Goal: Task Accomplishment & Management: Use online tool/utility

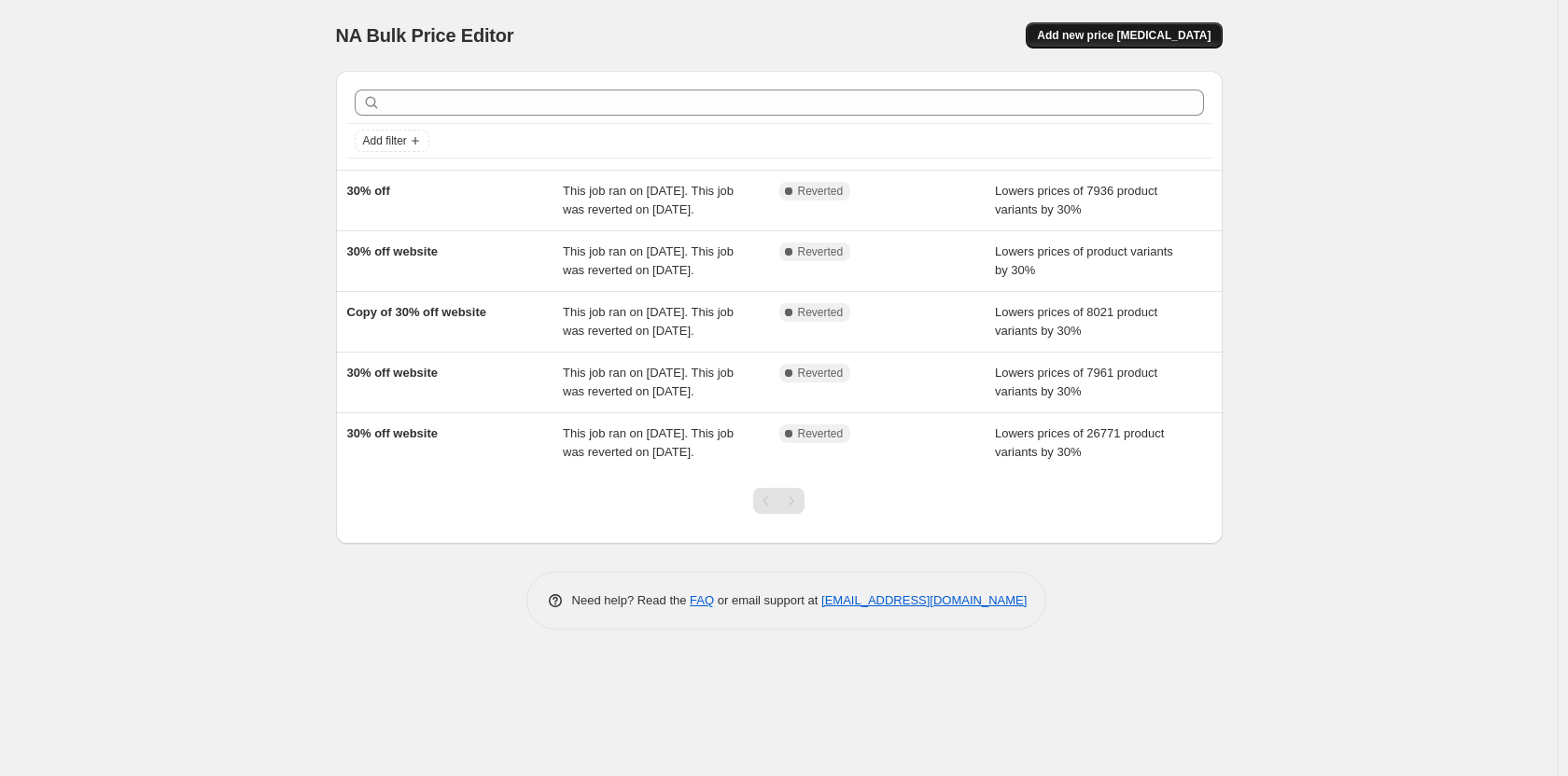
click at [1139, 36] on span "Add new price change job" at bounding box center [1123, 35] width 173 height 15
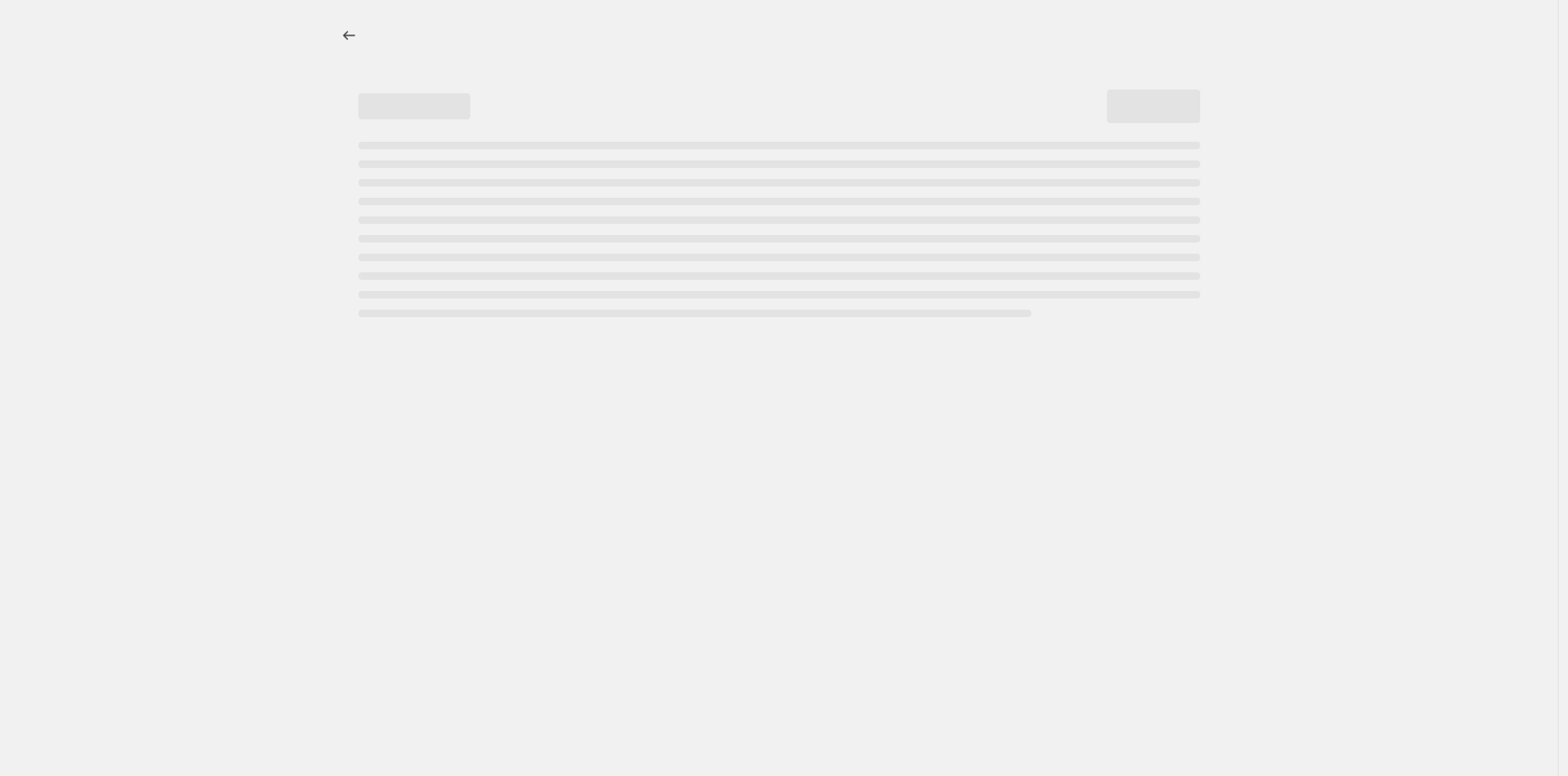
select select "percentage"
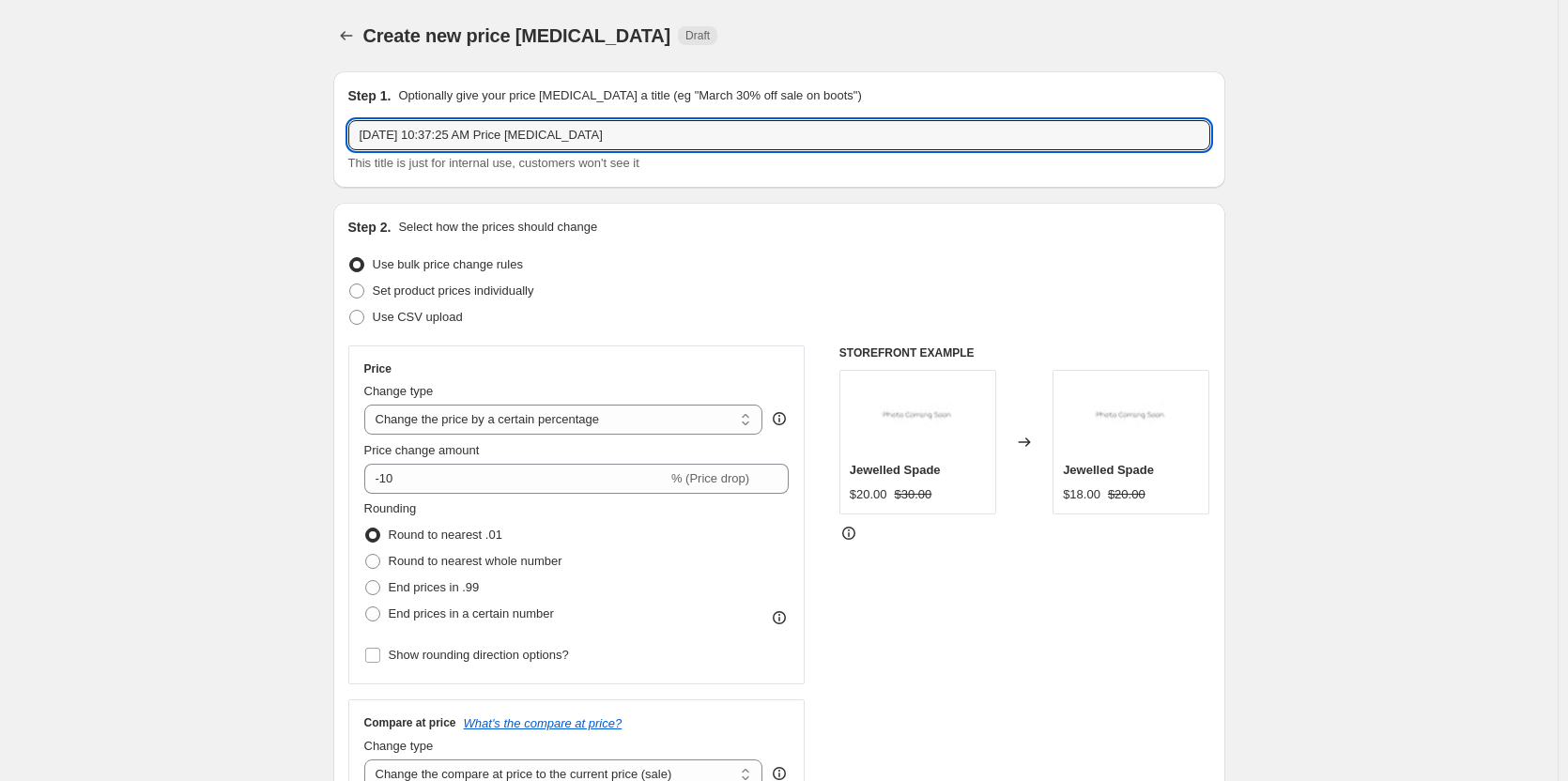
drag, startPoint x: 693, startPoint y: 140, endPoint x: 135, endPoint y: 120, distance: 558.4
type input "3"
type input "25% off site"
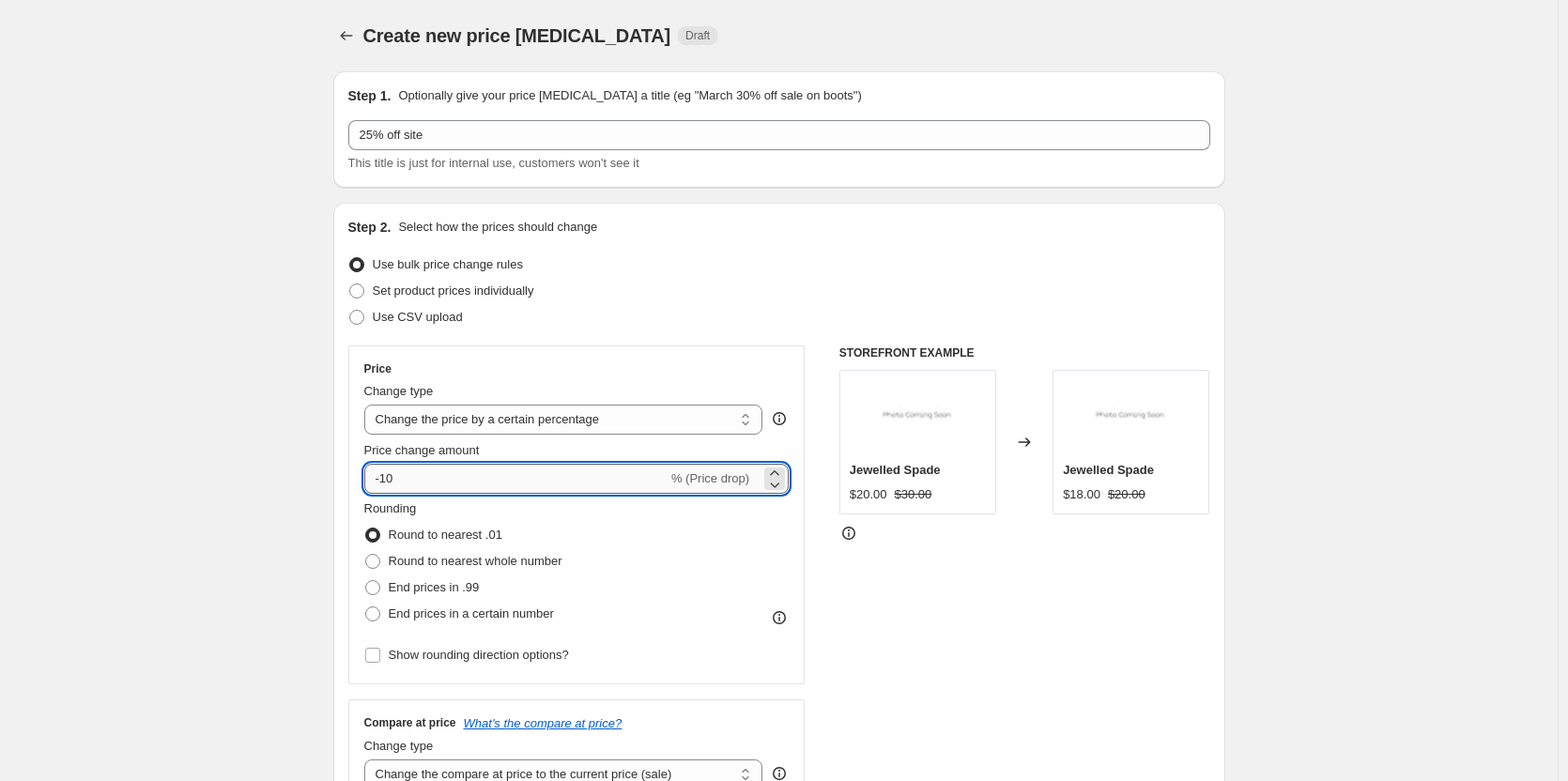
click at [448, 486] on input "-10" at bounding box center [515, 479] width 303 height 30
type input "-1"
type input "-25"
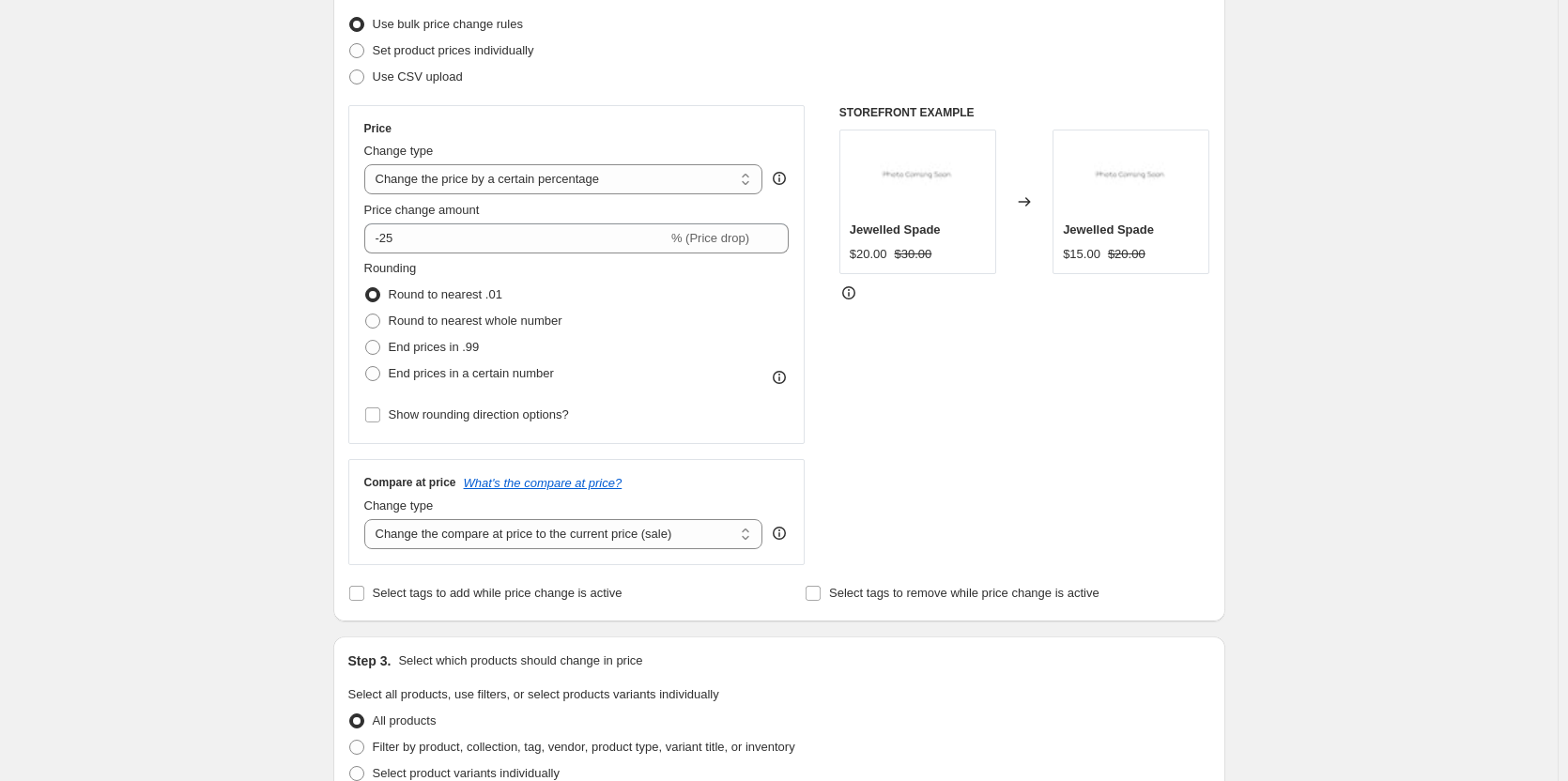
scroll to position [376, 0]
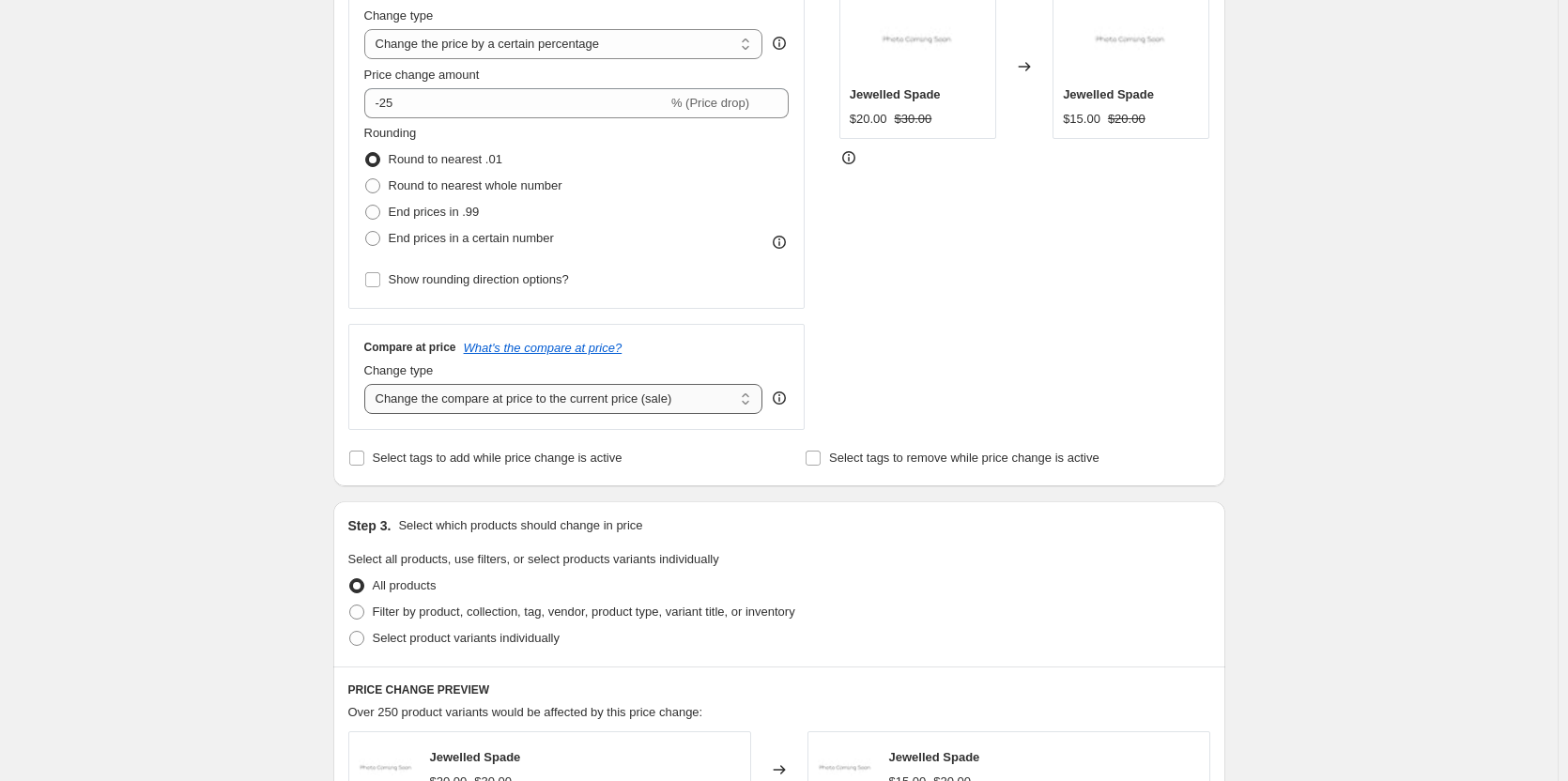
click at [483, 394] on select "Change the compare at price to the current price (sale) Change the compare at p…" at bounding box center [563, 399] width 399 height 30
click at [362, 612] on span at bounding box center [357, 612] width 15 height 15
click at [351, 606] on input "Filter by product, collection, tag, vendor, product type, variant title, or inv…" at bounding box center [350, 605] width 1 height 1
radio input "true"
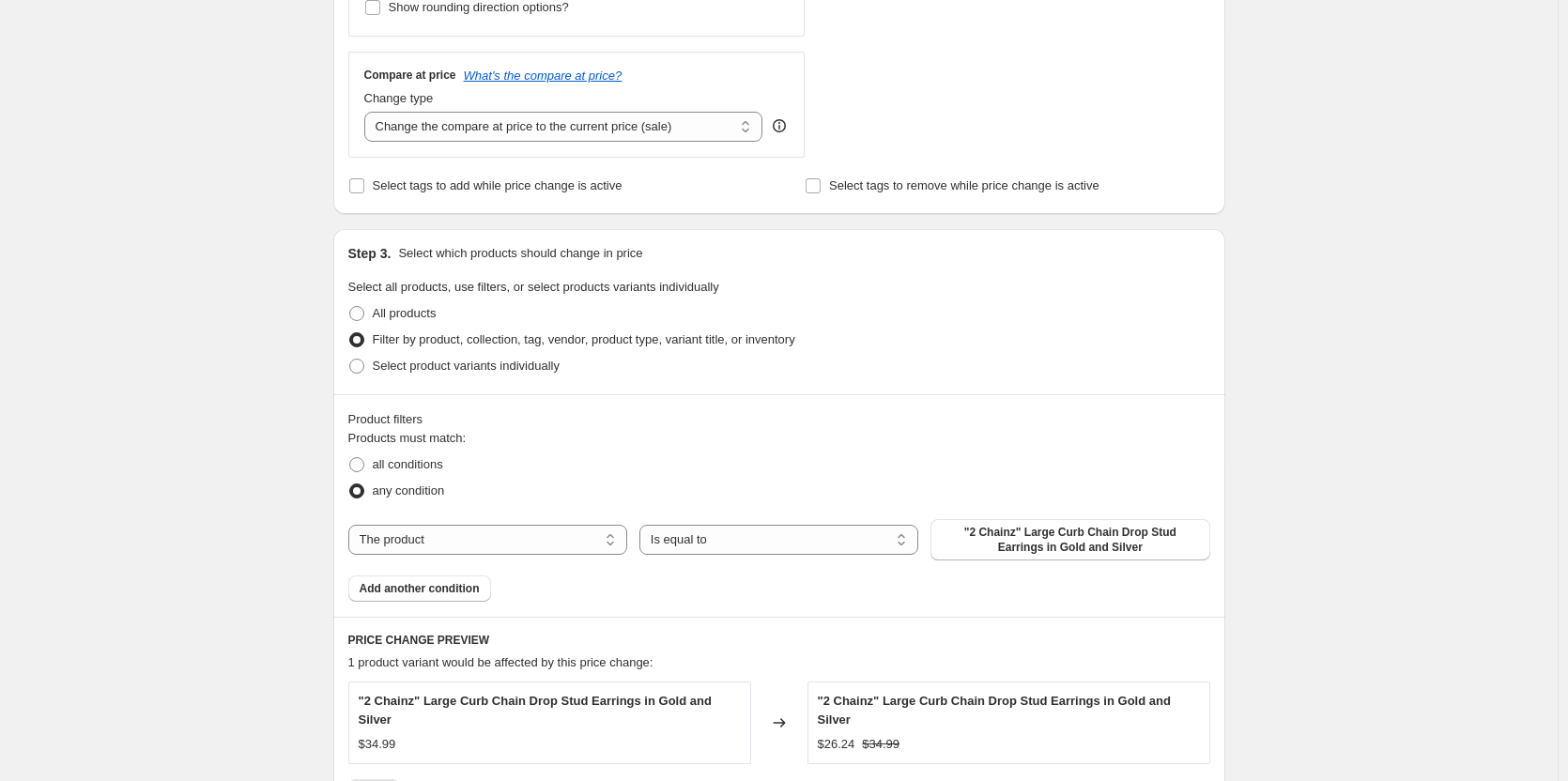
scroll to position [657, 0]
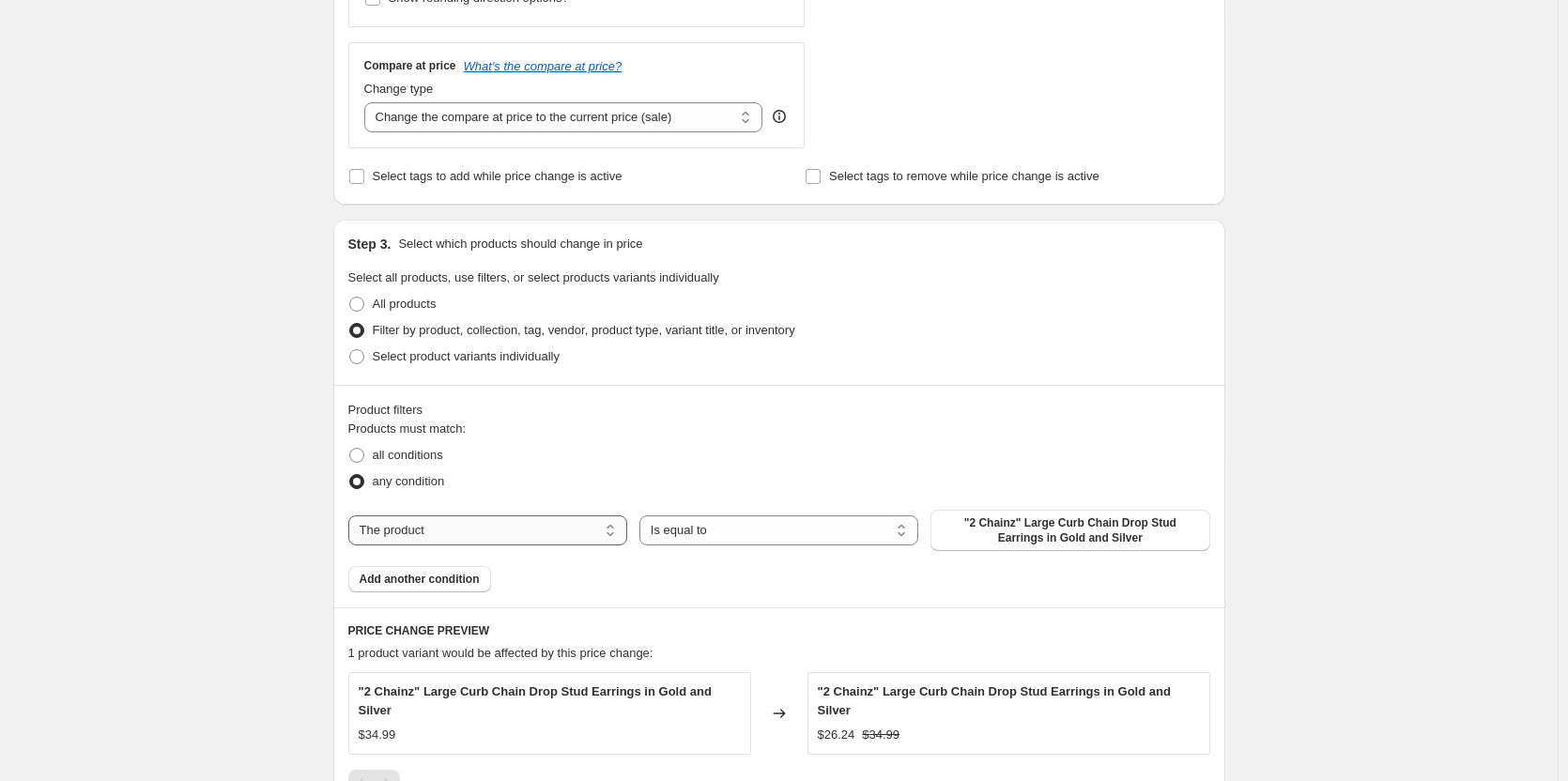
click at [480, 528] on select "The product The product's collection The product's tag The product's vendor The…" at bounding box center [488, 530] width 279 height 30
select select "collection"
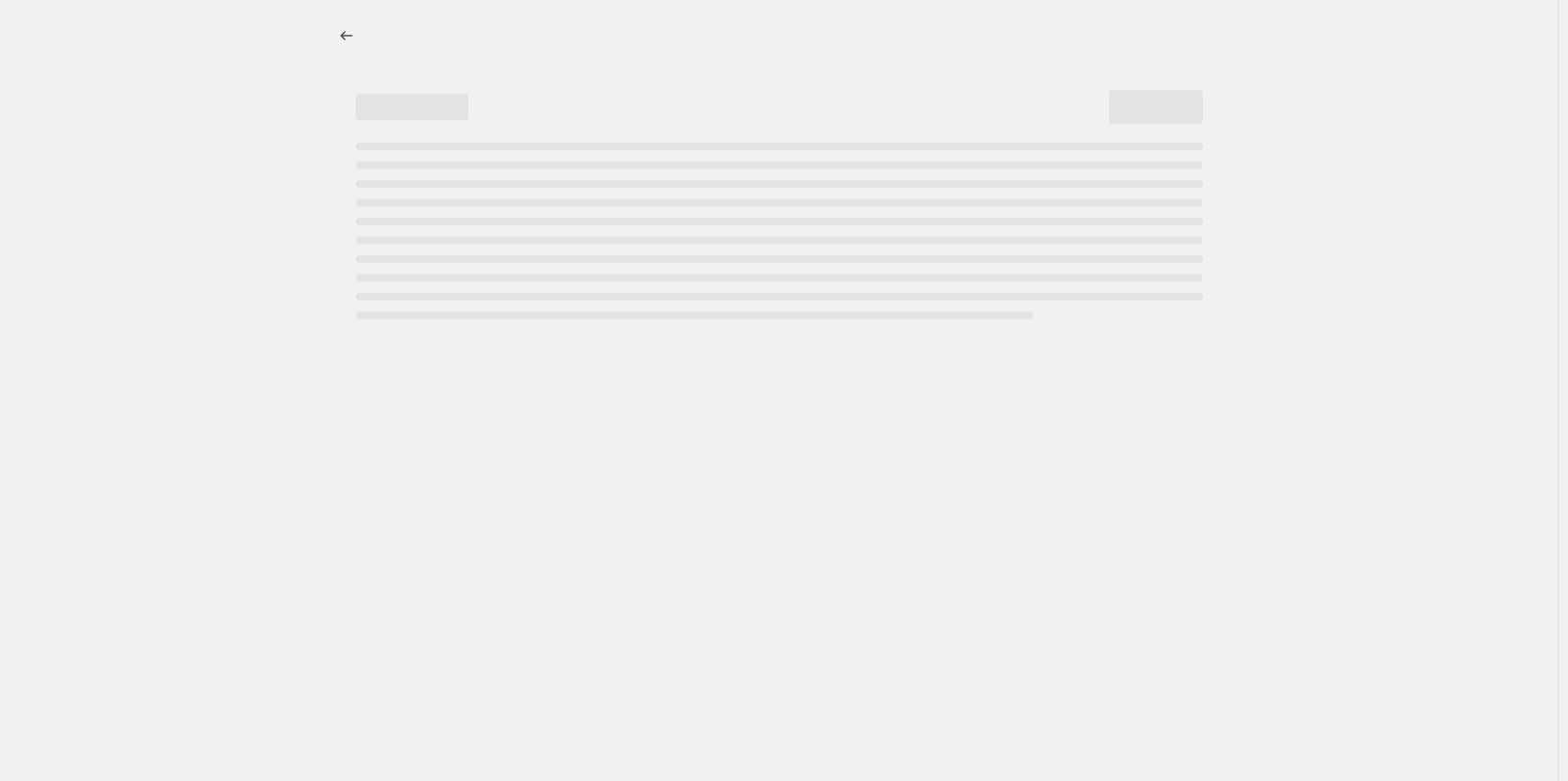
select select "percentage"
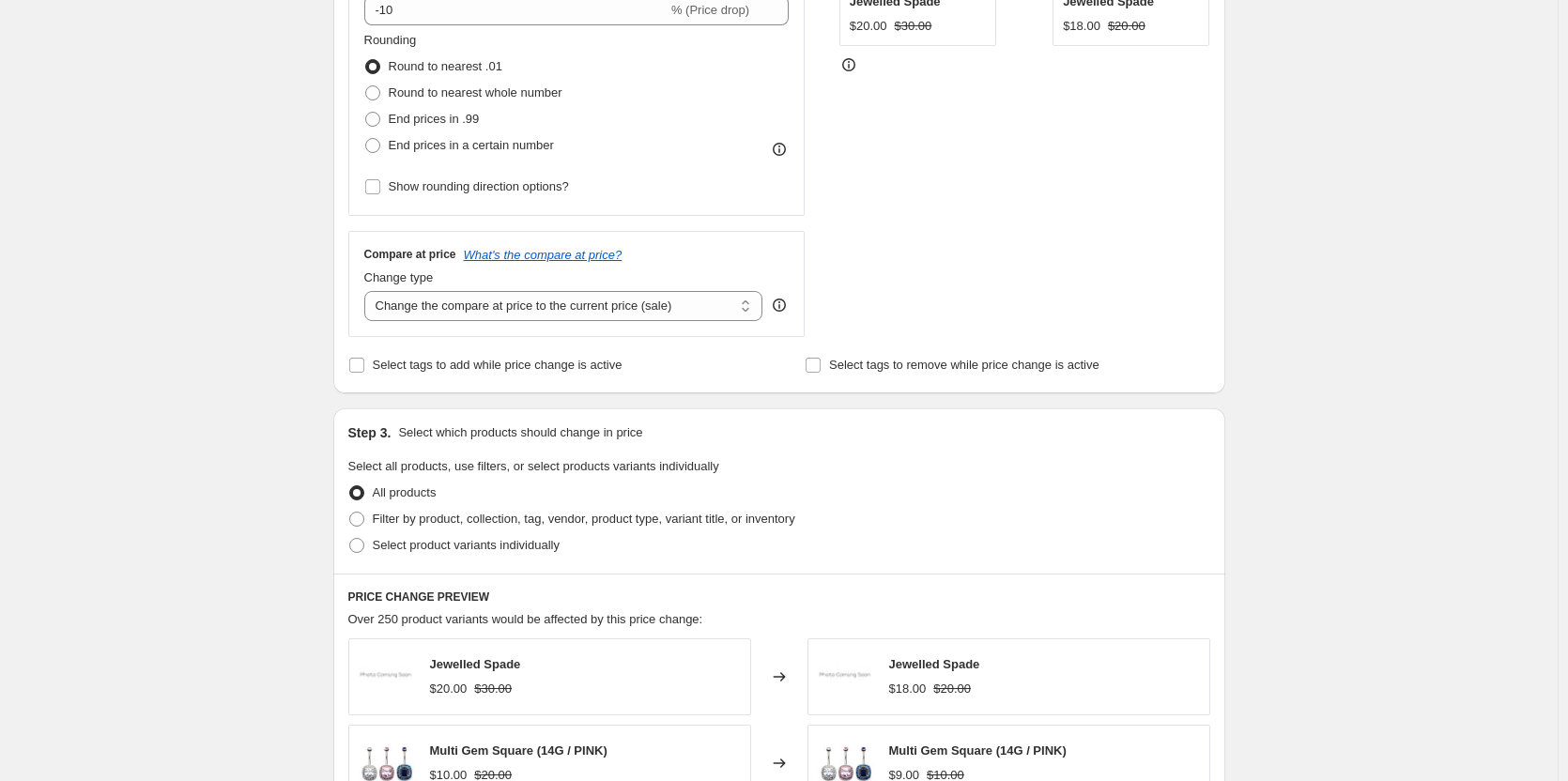
scroll to position [469, 0]
click at [625, 521] on span "Filter by product, collection, tag, vendor, product type, variant title, or inv…" at bounding box center [584, 517] width 423 height 14
click at [351, 511] on input "Filter by product, collection, tag, vendor, product type, variant title, or inv…" at bounding box center [350, 510] width 1 height 1
radio input "true"
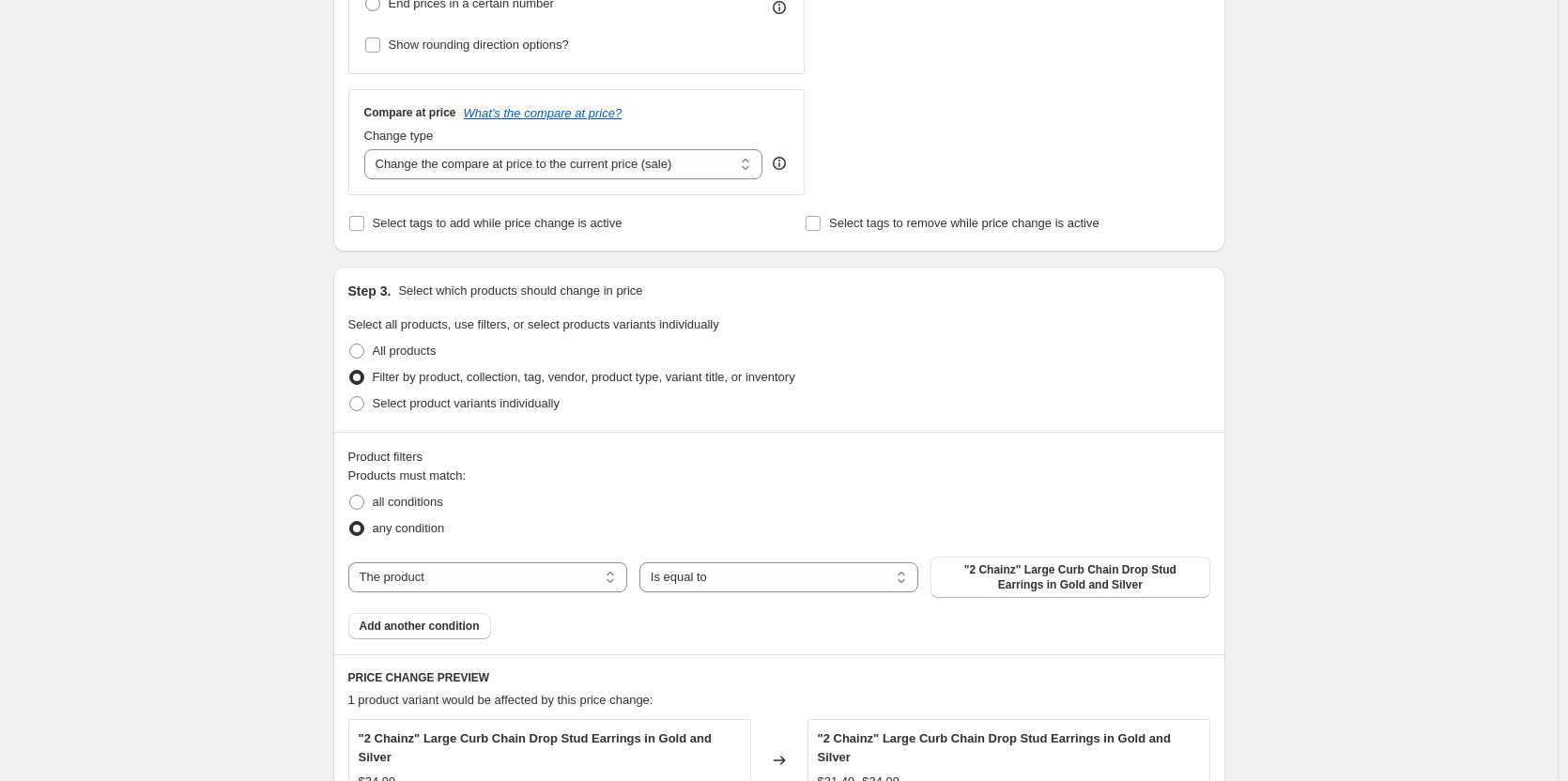
scroll to position [657, 0]
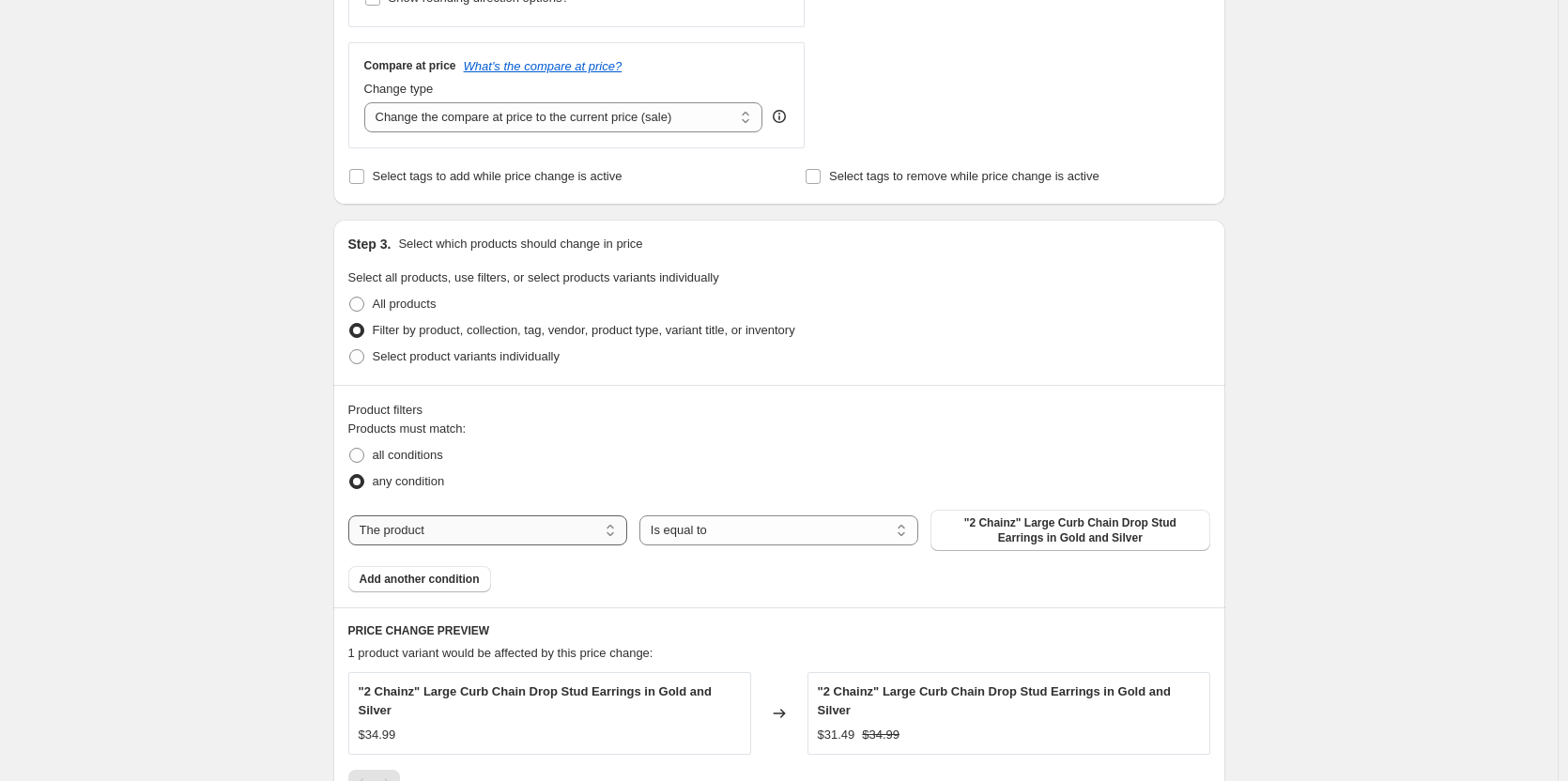
click at [617, 531] on select "The product The product's collection The product's tag The product's vendor The…" at bounding box center [488, 530] width 279 height 30
select select "collection"
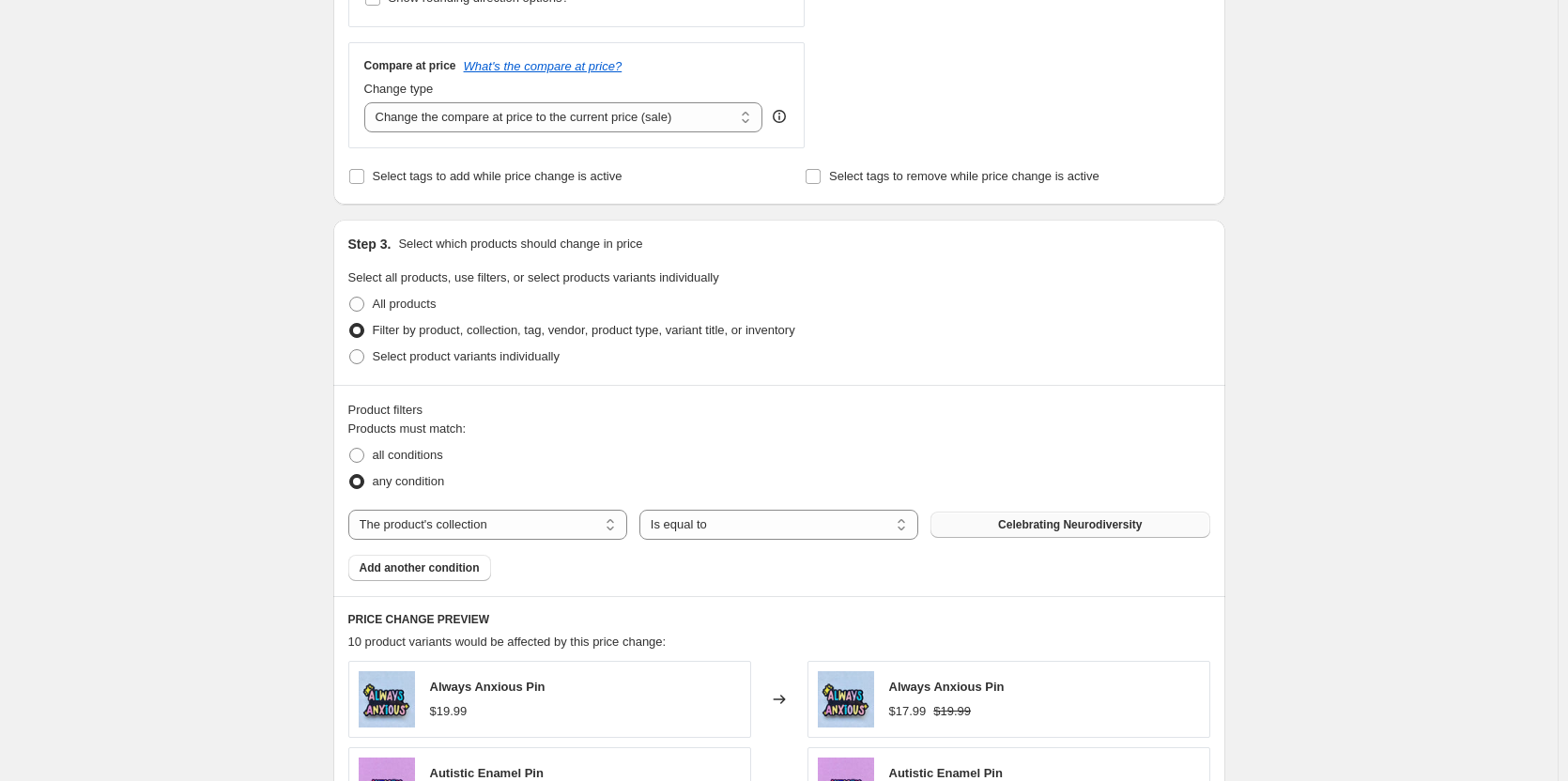
click at [1053, 521] on span "Celebrating Neurodiversity" at bounding box center [1069, 525] width 144 height 15
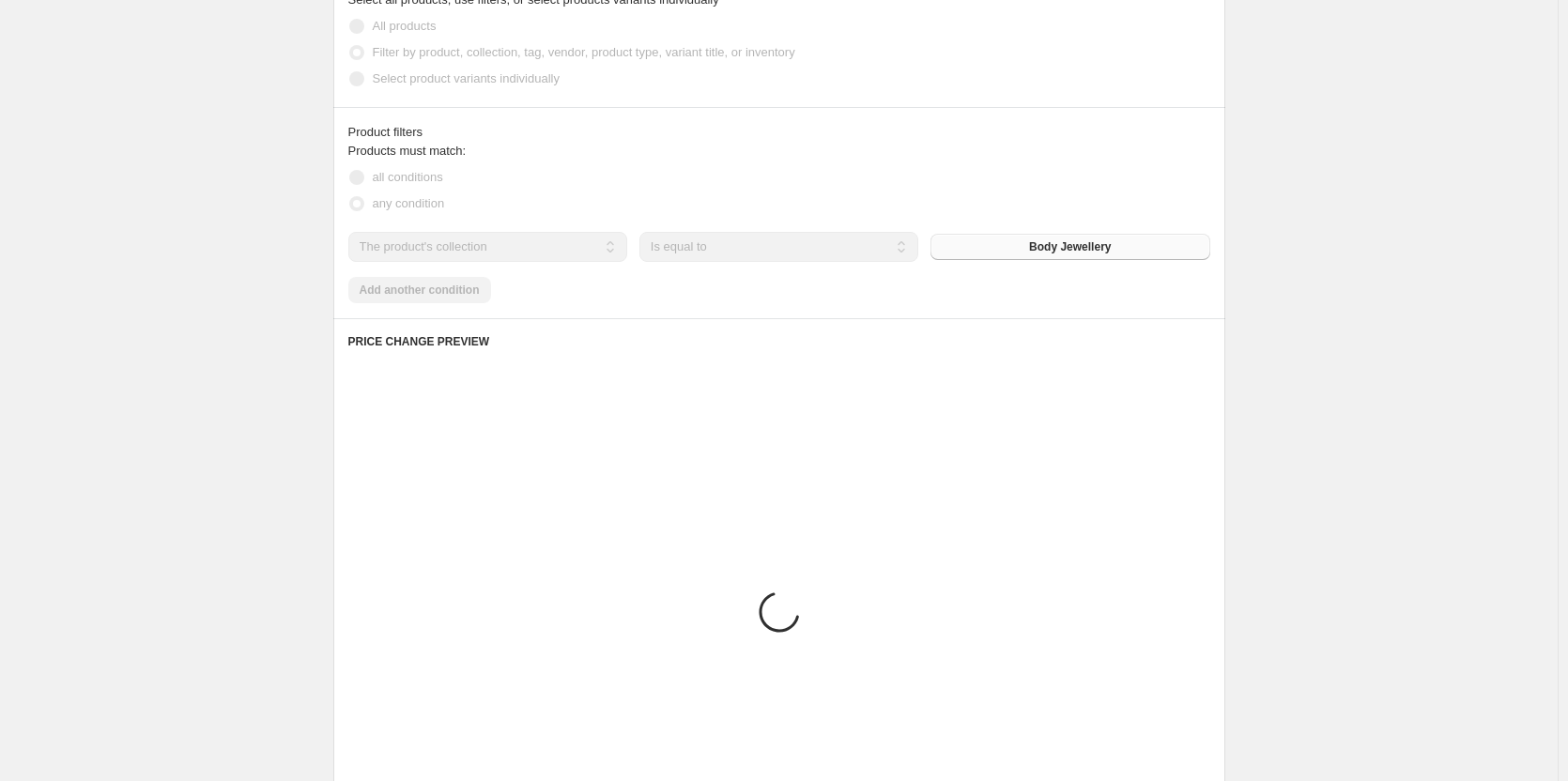
scroll to position [939, 0]
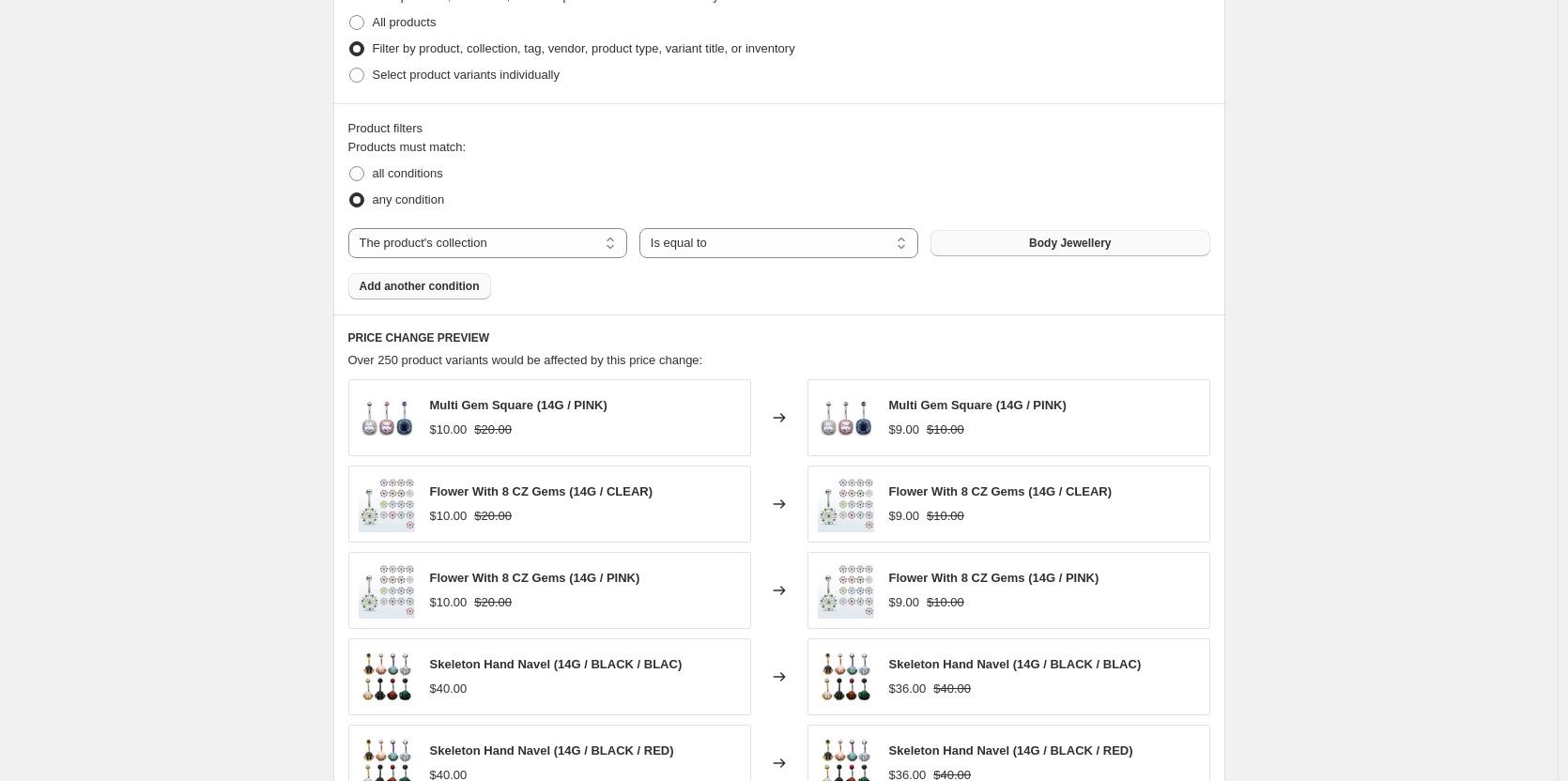
click at [432, 292] on span "Add another condition" at bounding box center [419, 287] width 120 height 15
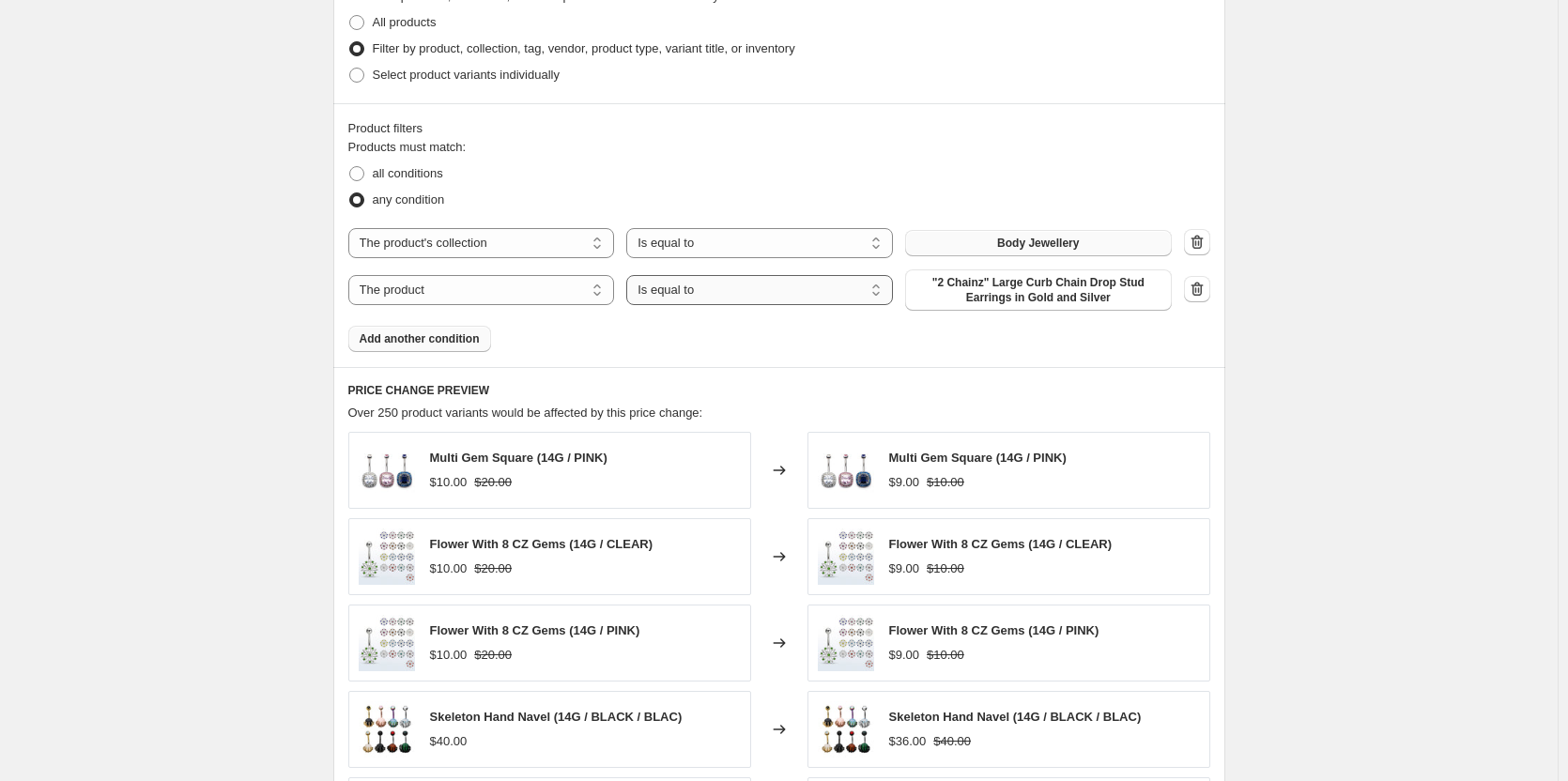
click at [676, 293] on select "Is equal to Is not equal to" at bounding box center [759, 290] width 267 height 30
click at [580, 294] on select "The product The product's collection The product's tag The product's vendor The…" at bounding box center [482, 290] width 267 height 30
select select "collection"
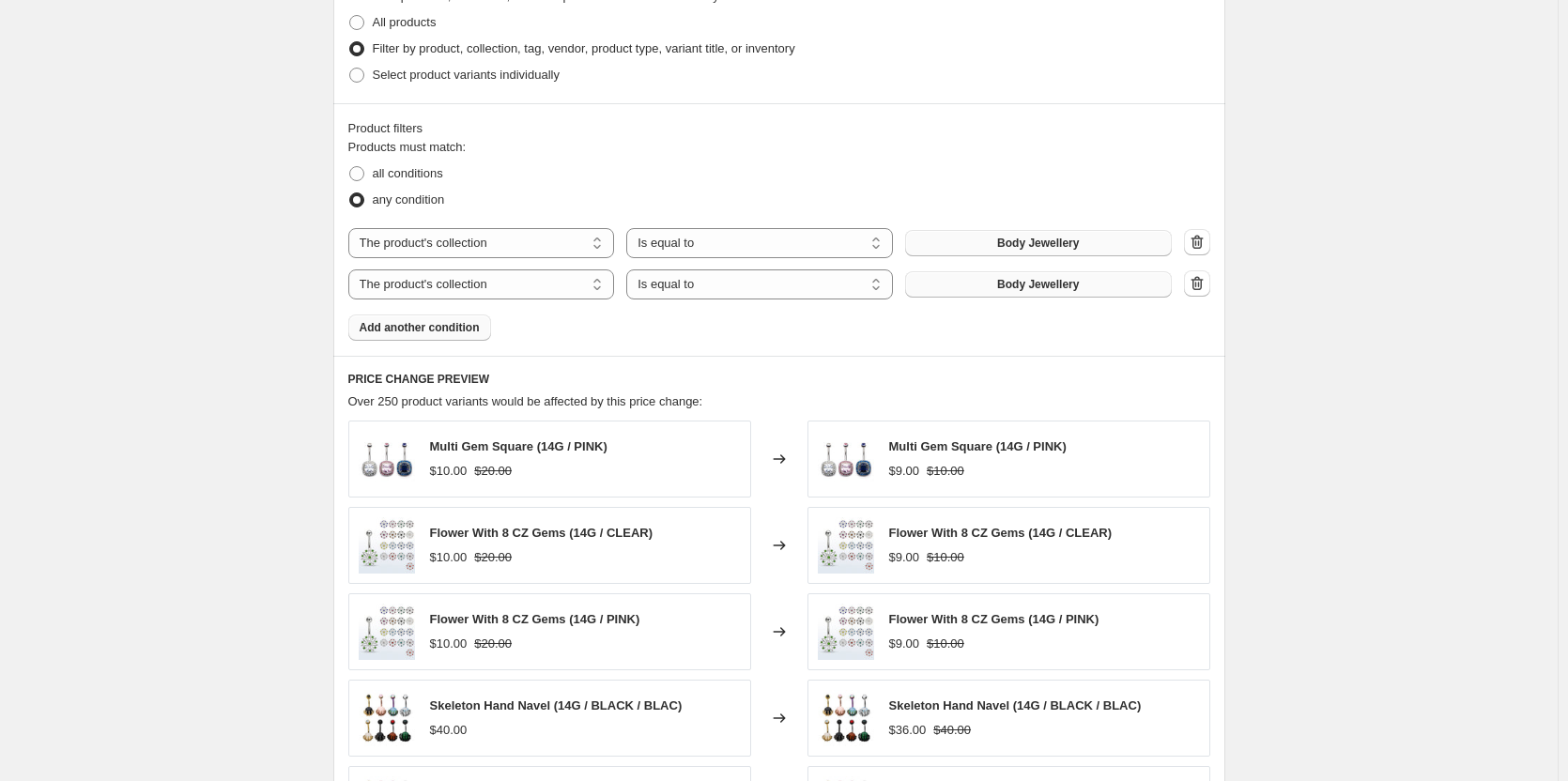
click at [980, 283] on button "Body Jewellery" at bounding box center [1038, 284] width 267 height 26
click at [449, 331] on span "Add another condition" at bounding box center [419, 327] width 120 height 15
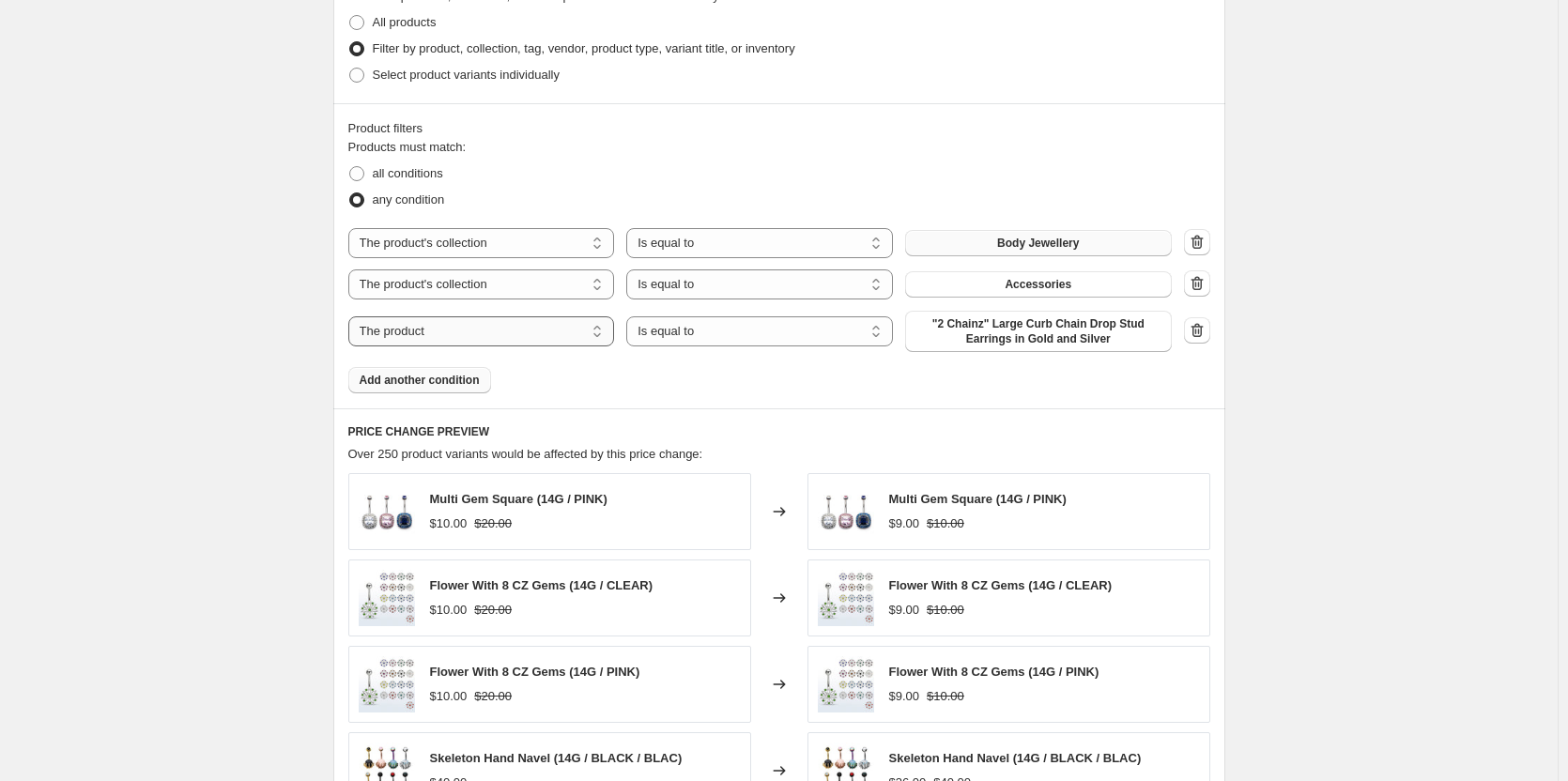
click at [500, 329] on select "The product The product's collection The product's tag The product's vendor The…" at bounding box center [482, 331] width 267 height 30
select select "collection"
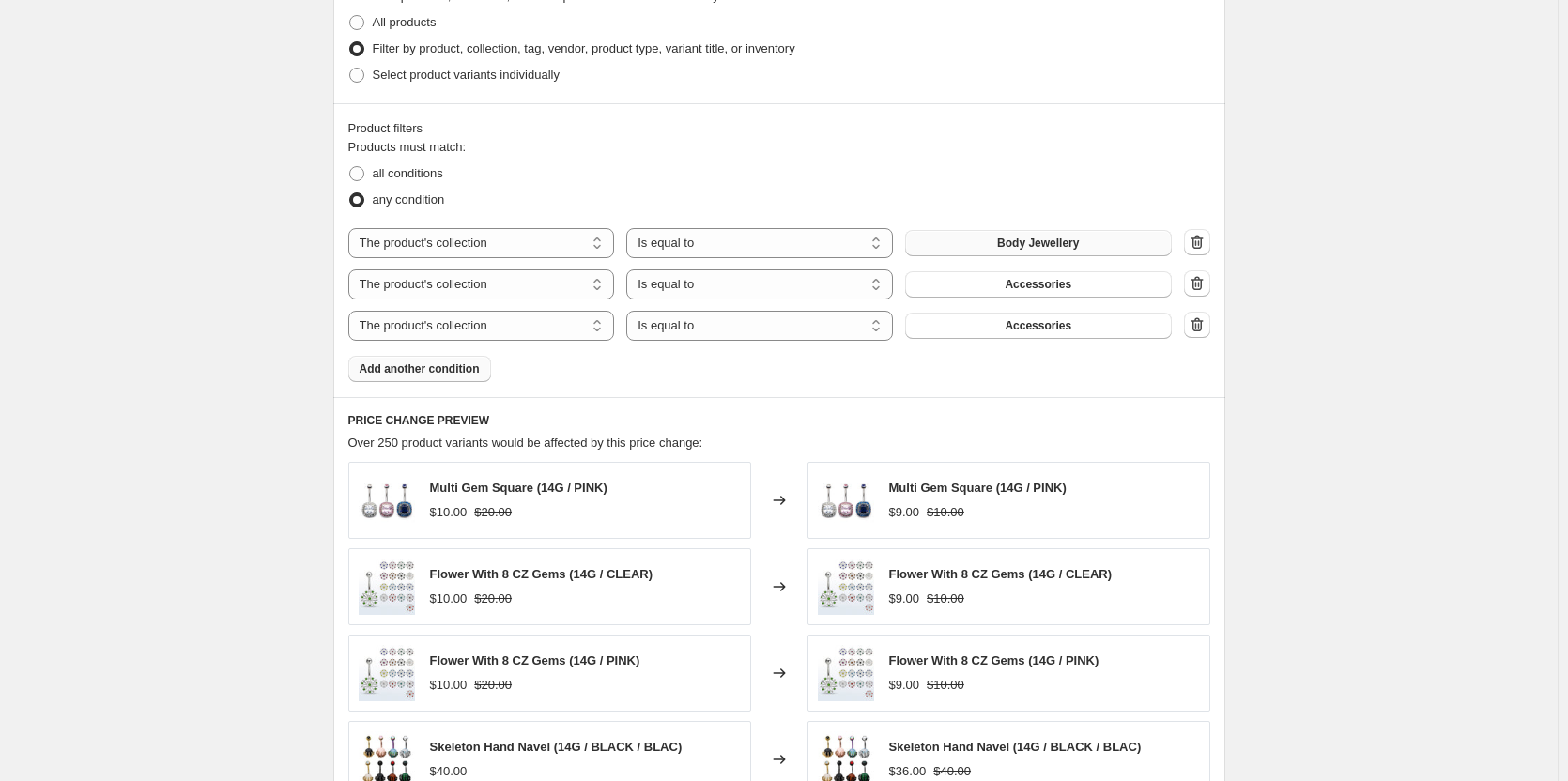
click at [989, 335] on button "Accessories" at bounding box center [1038, 325] width 267 height 26
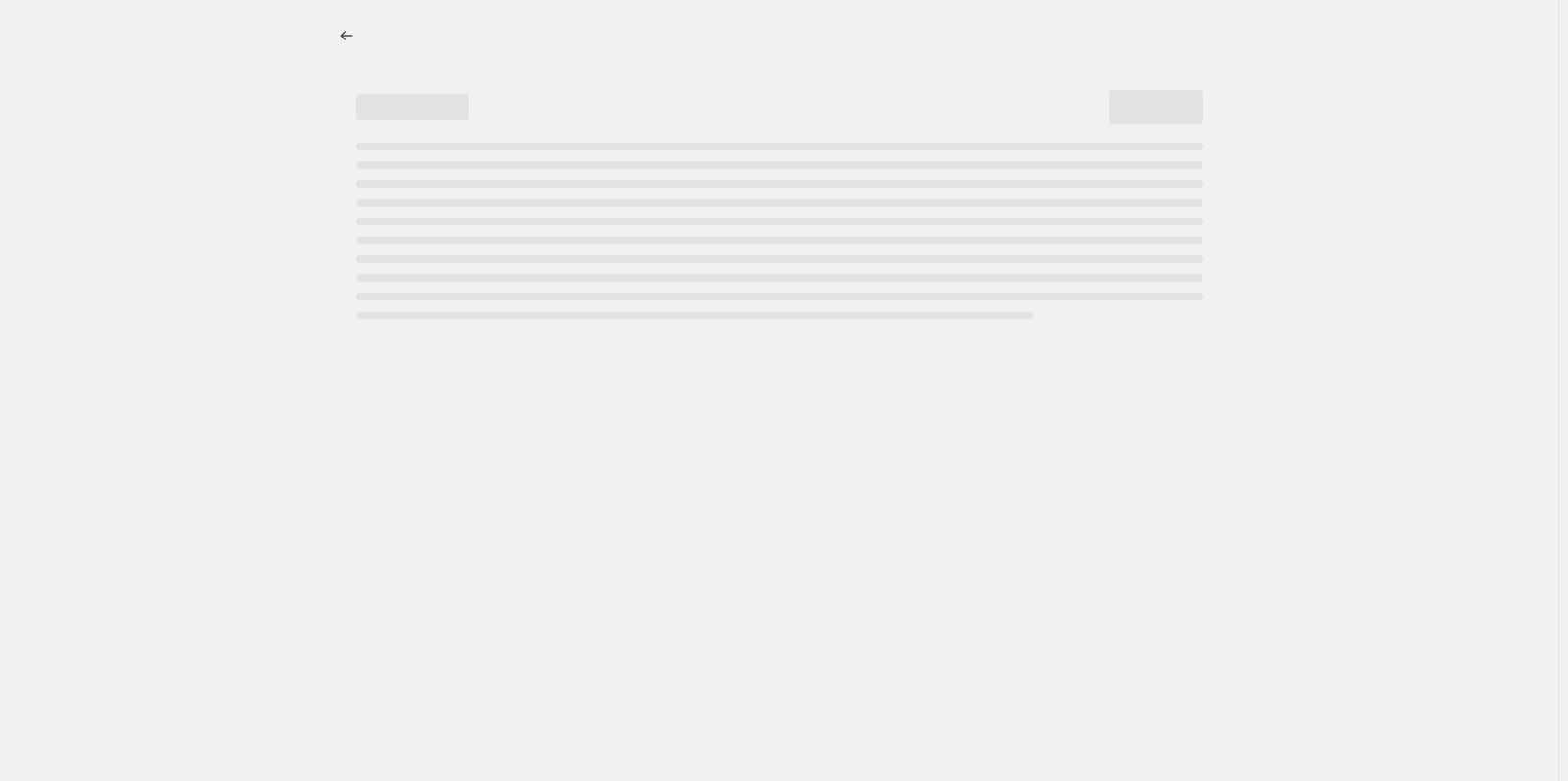
select select "percentage"
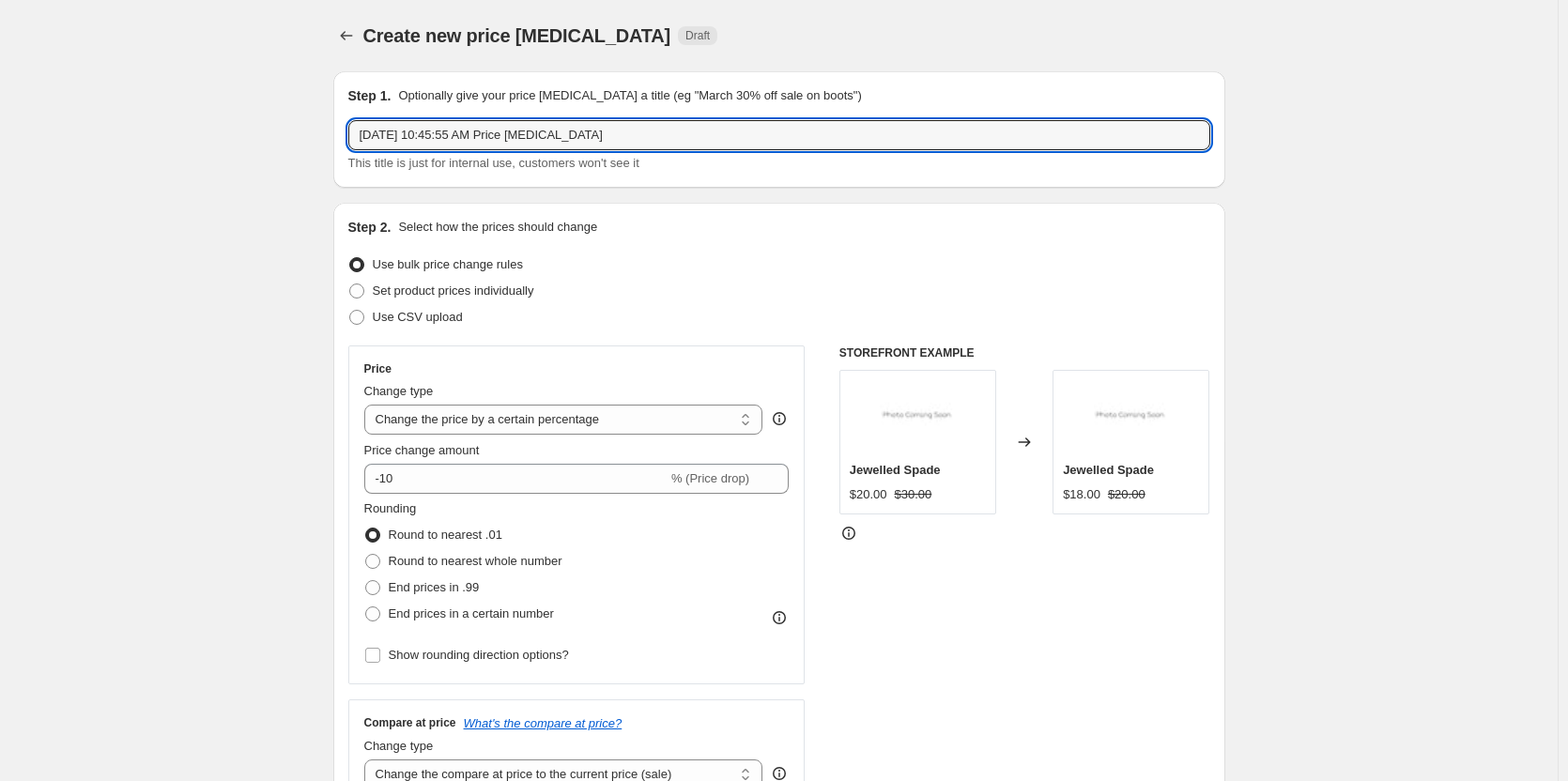
drag, startPoint x: 616, startPoint y: 136, endPoint x: 288, endPoint y: 138, distance: 328.0
type input "25% off website"
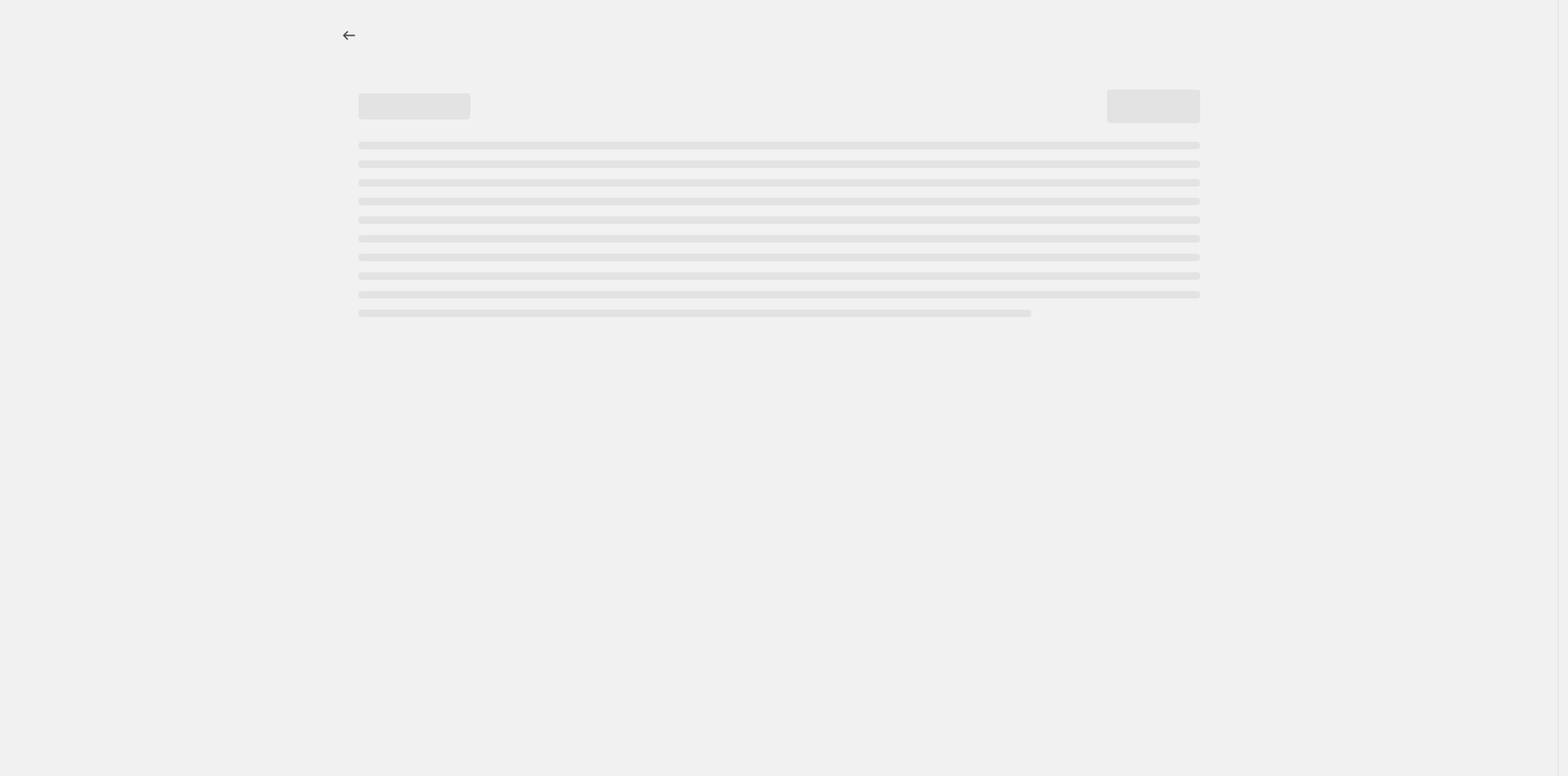
select select "percentage"
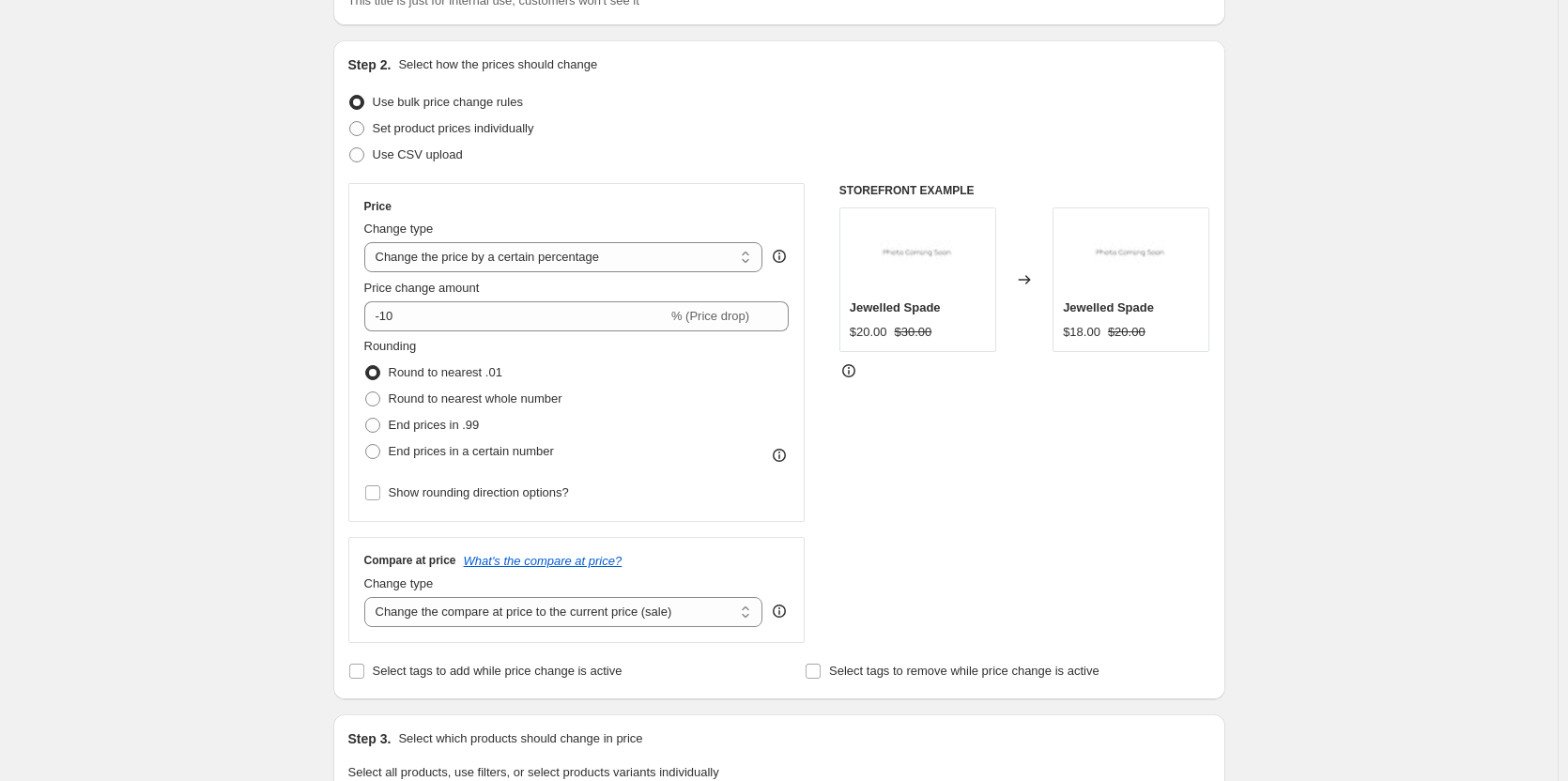
scroll to position [188, 0]
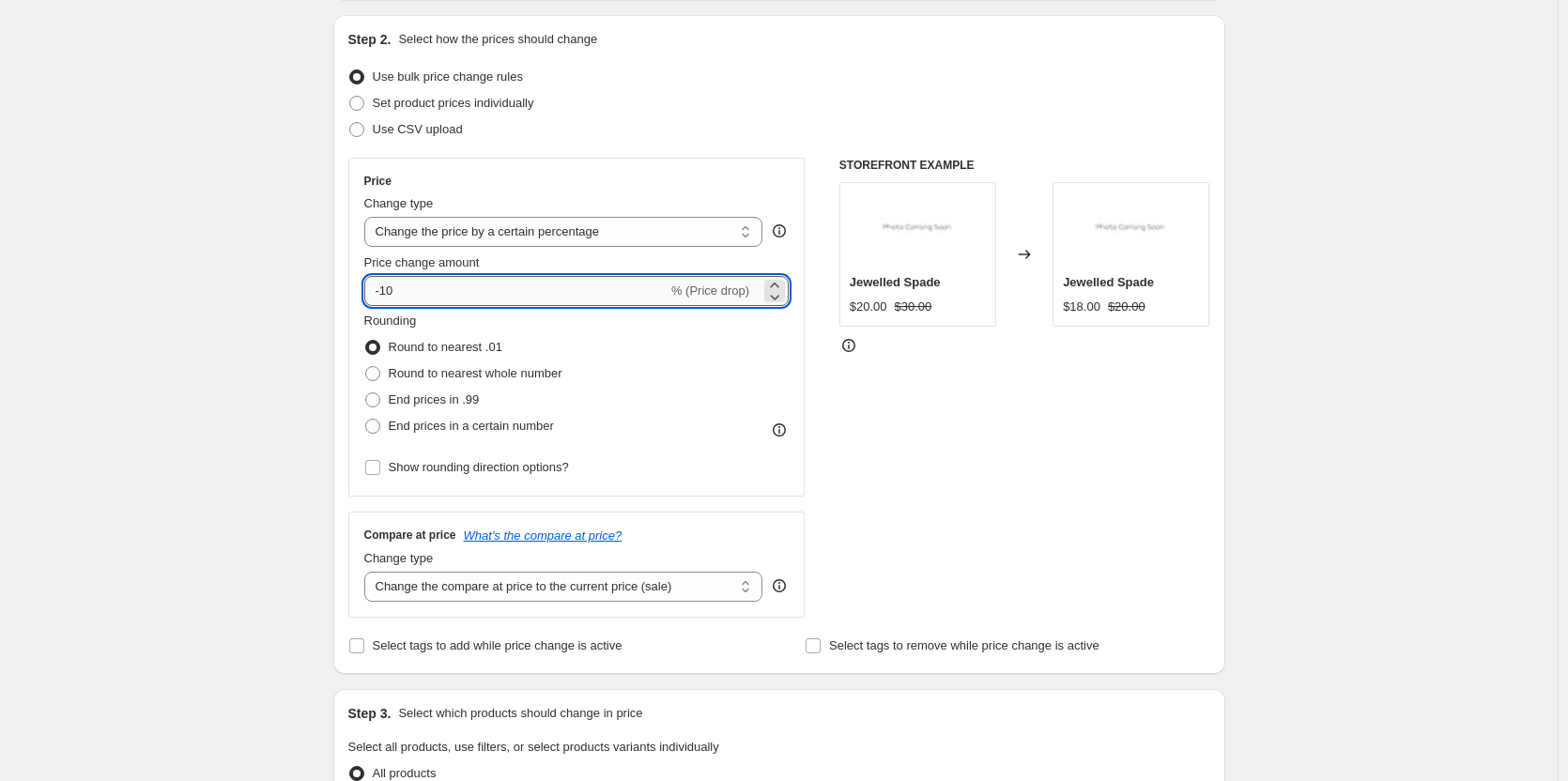
click at [448, 297] on input "-10" at bounding box center [515, 291] width 303 height 30
type input "-1"
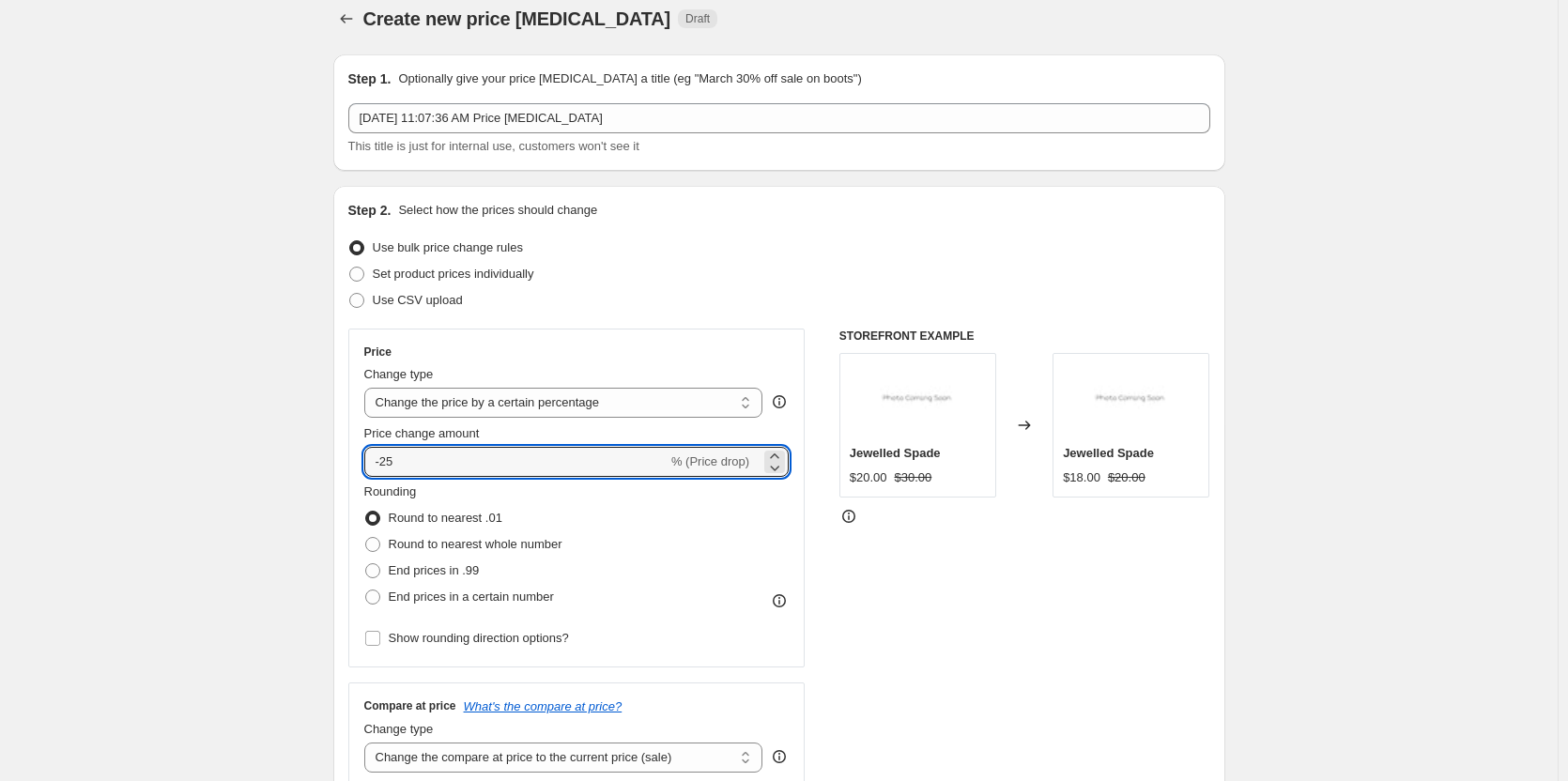
scroll to position [0, 0]
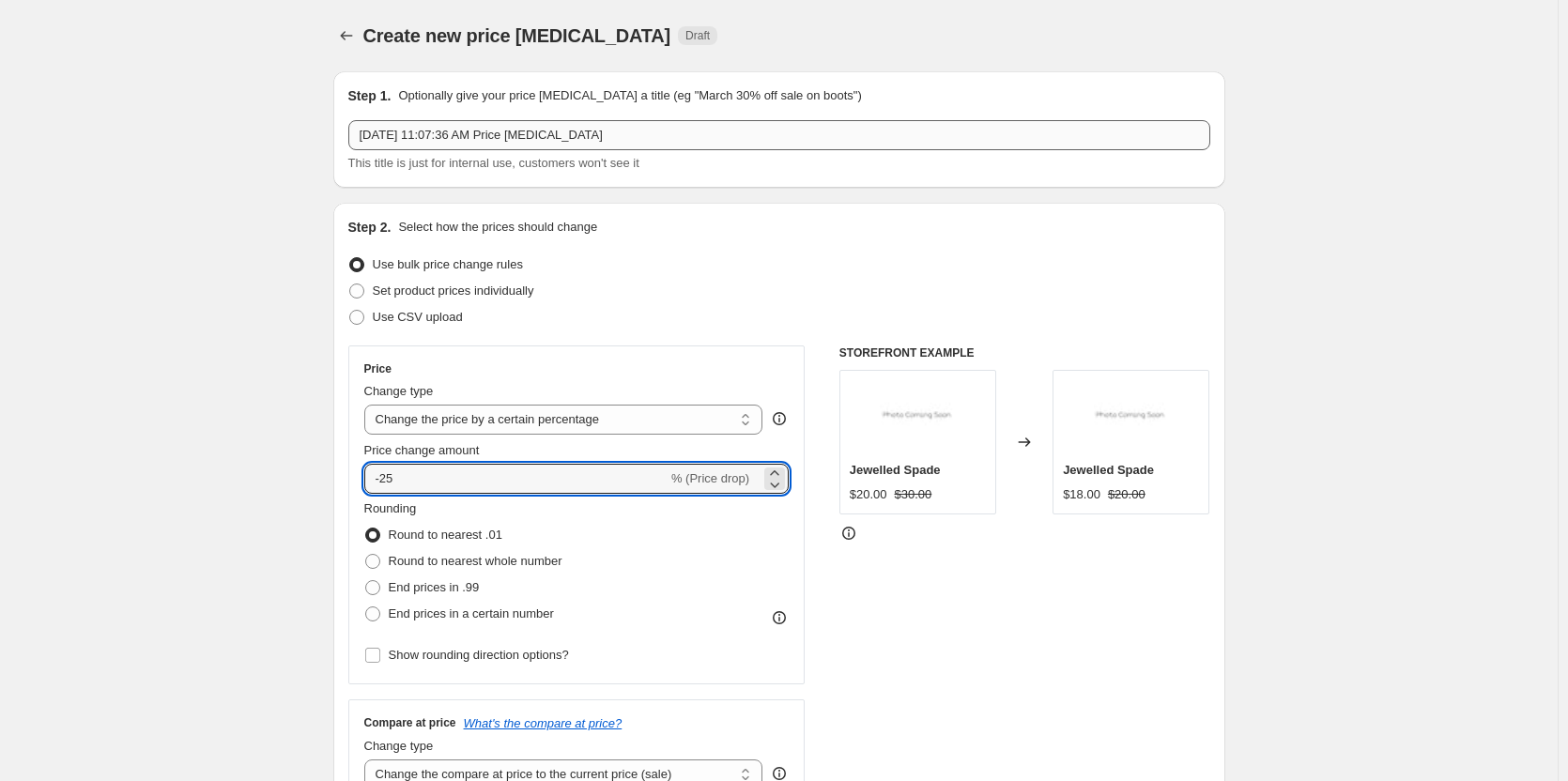
type input "-25"
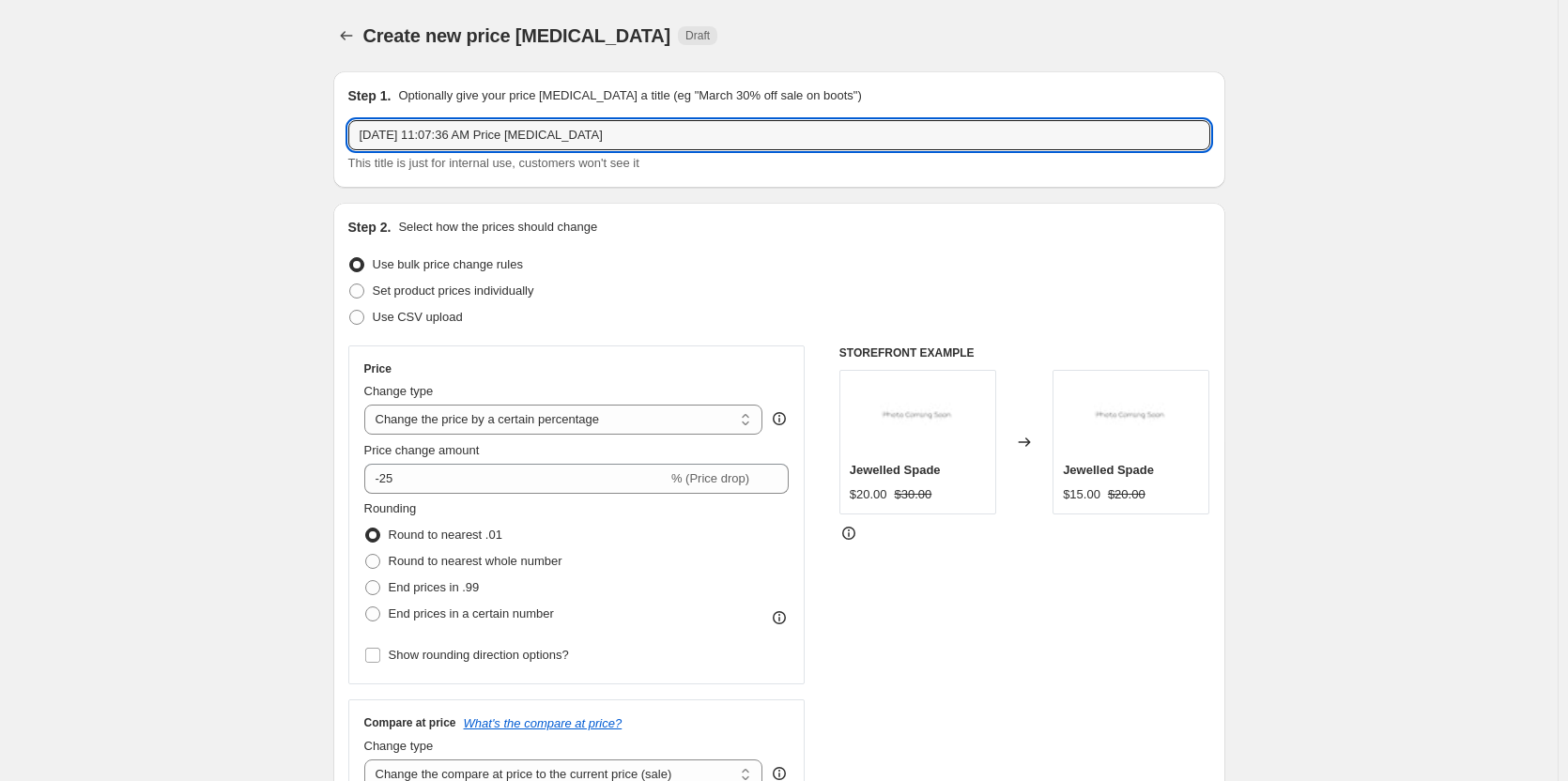
drag, startPoint x: 646, startPoint y: 145, endPoint x: 251, endPoint y: 145, distance: 395.0
type input "25% off"
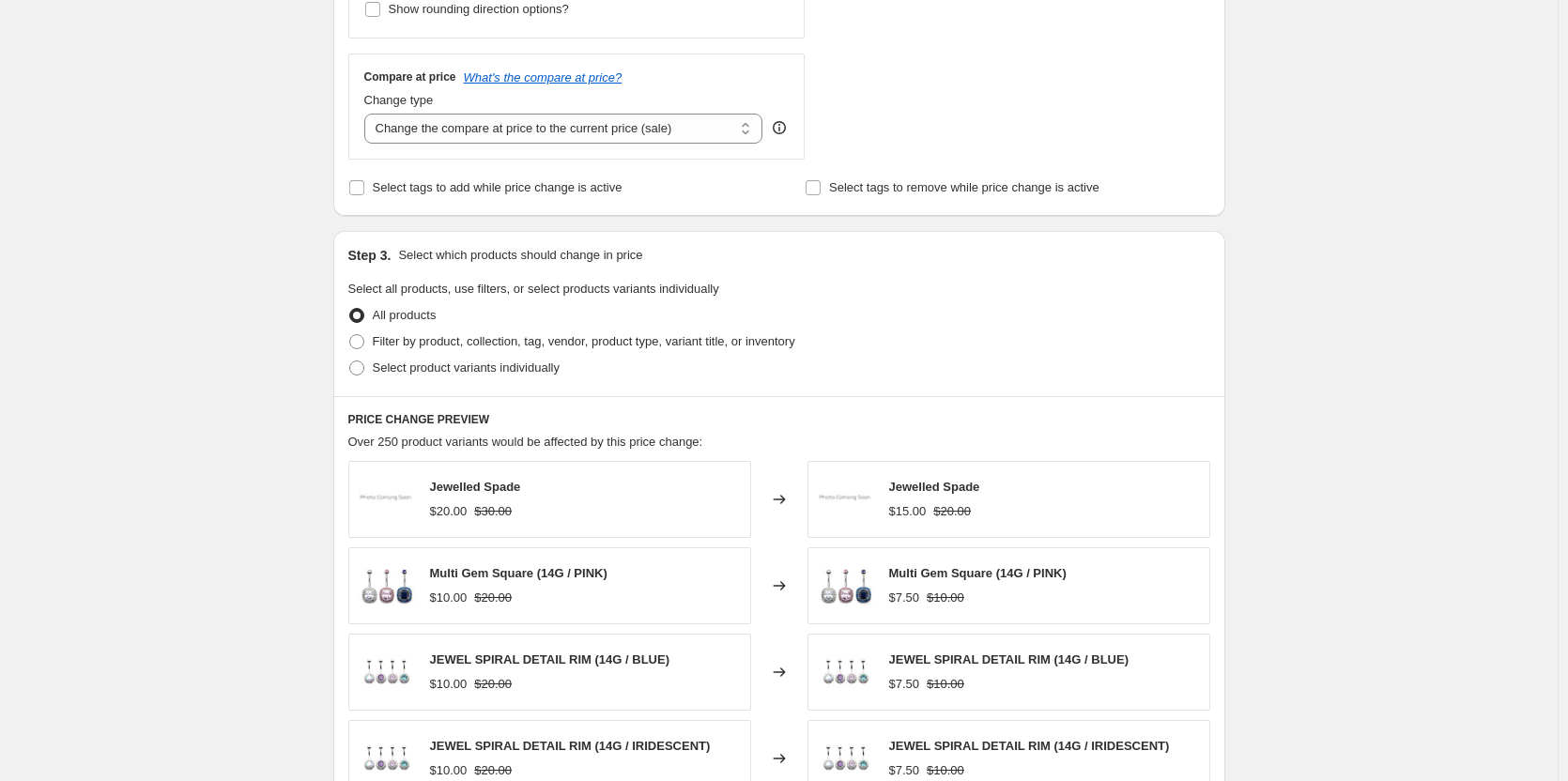
scroll to position [657, 0]
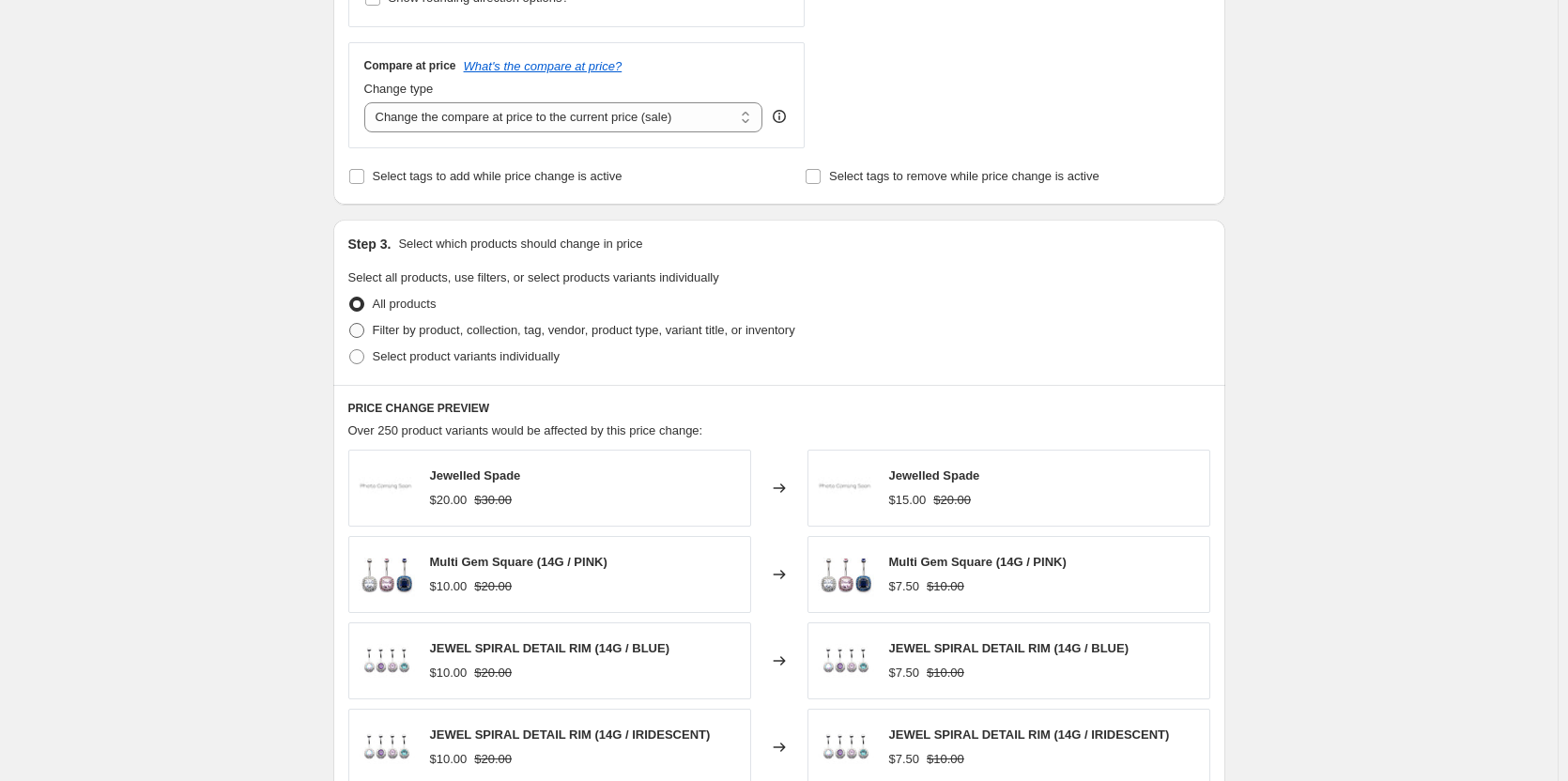
click at [384, 337] on span "Filter by product, collection, tag, vendor, product type, variant title, or inv…" at bounding box center [584, 329] width 423 height 14
click at [351, 324] on input "Filter by product, collection, tag, vendor, product type, variant title, or inv…" at bounding box center [350, 323] width 1 height 1
radio input "true"
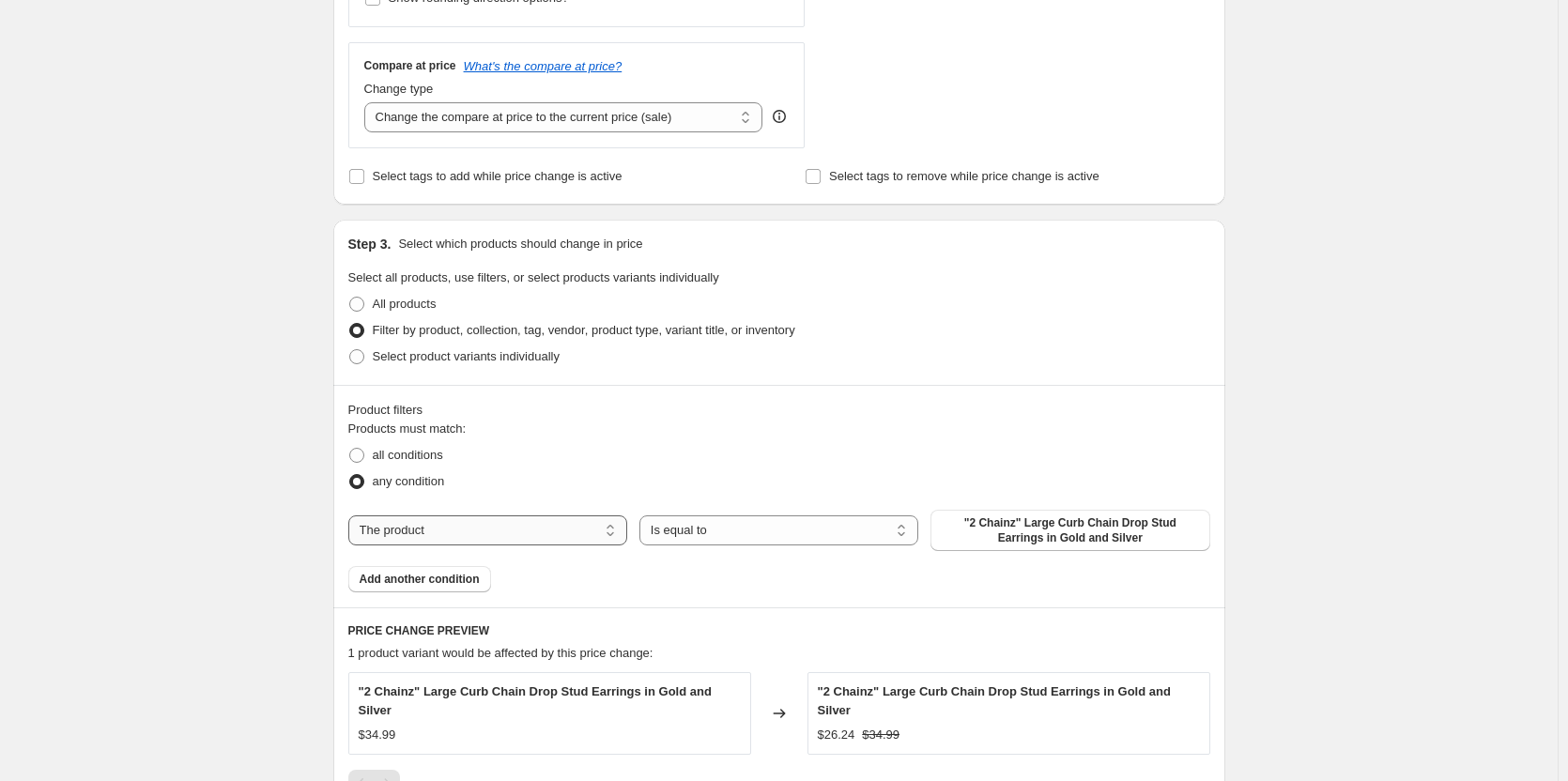
click at [618, 529] on select "The product The product's collection The product's tag The product's vendor The…" at bounding box center [488, 530] width 279 height 30
select select "collection"
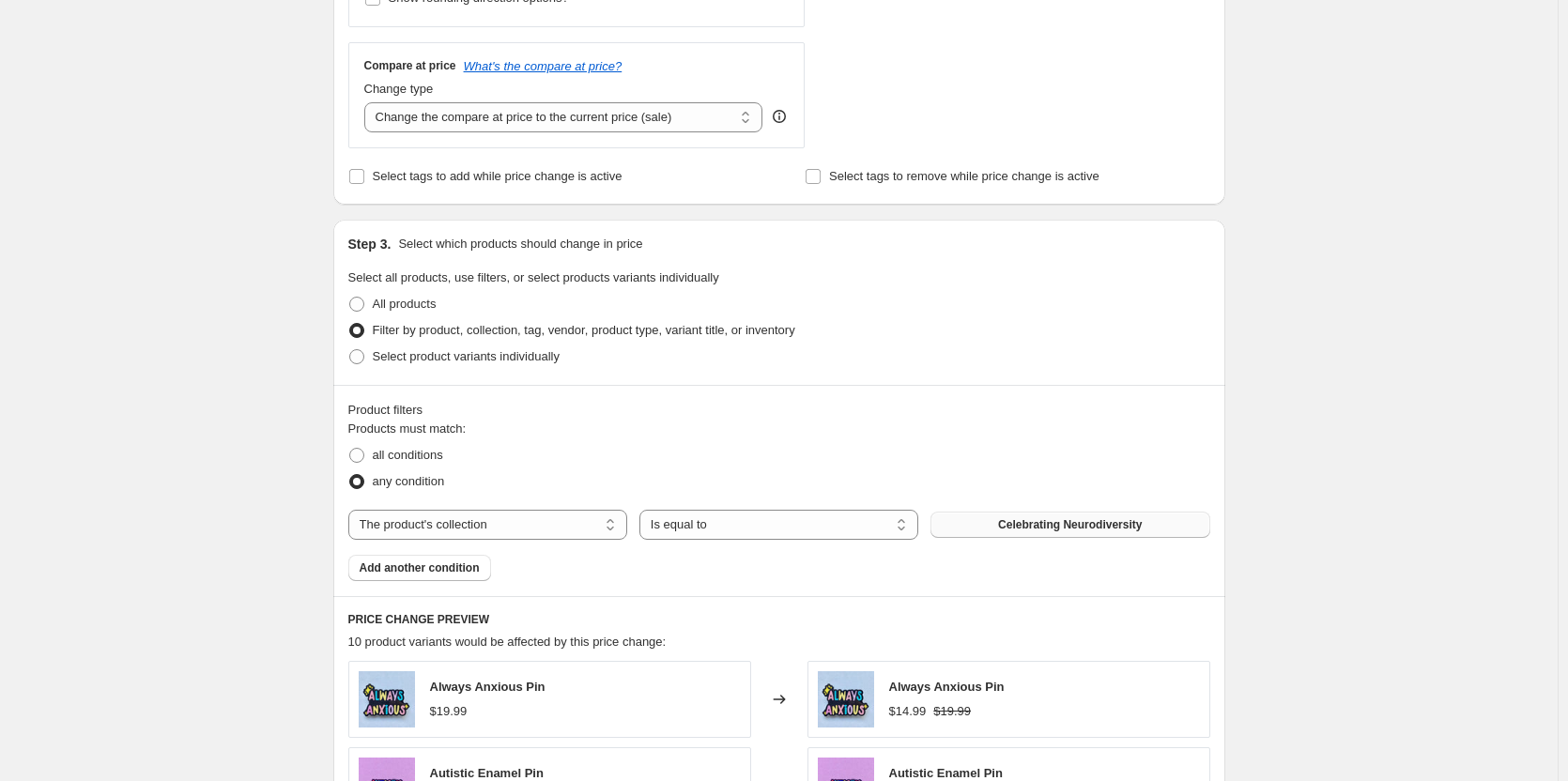
click at [1020, 525] on span "Celebrating Neurodiversity" at bounding box center [1069, 525] width 144 height 15
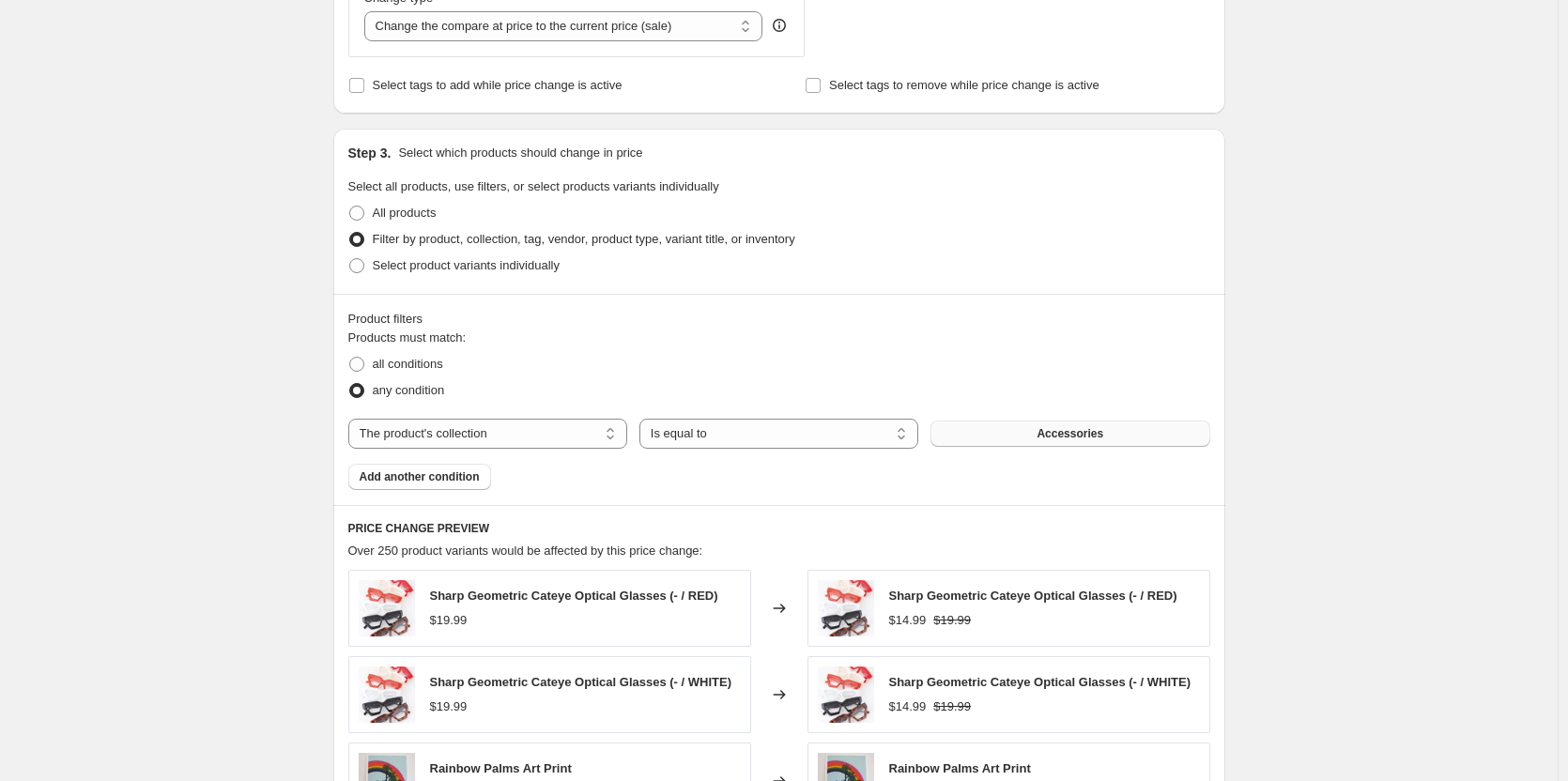
scroll to position [751, 0]
click at [395, 469] on span "Add another condition" at bounding box center [419, 475] width 120 height 15
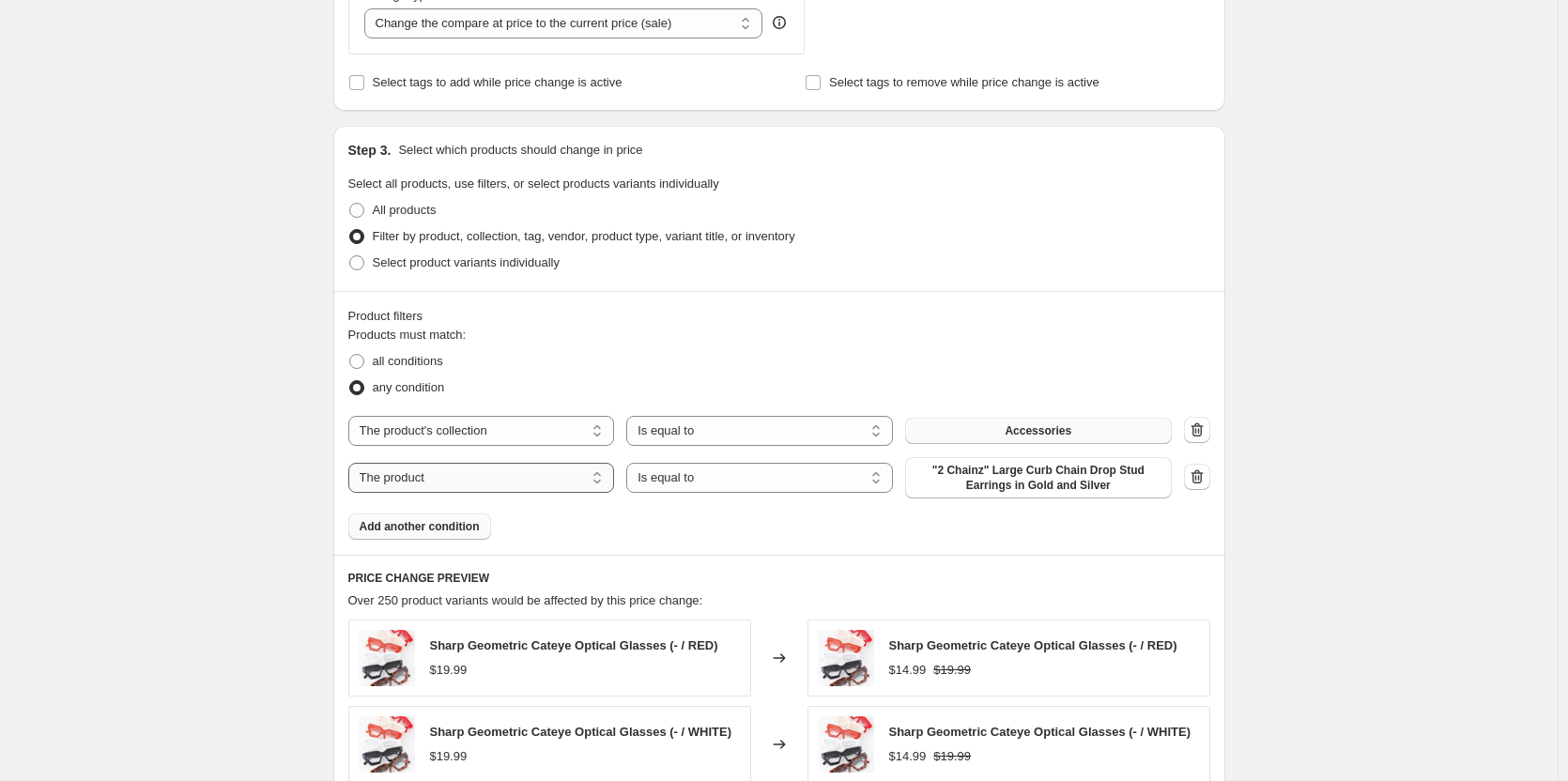
drag, startPoint x: 462, startPoint y: 477, endPoint x: 467, endPoint y: 493, distance: 16.8
click at [462, 477] on select "The product The product's collection The product's tag The product's vendor The…" at bounding box center [482, 478] width 267 height 30
select select "collection"
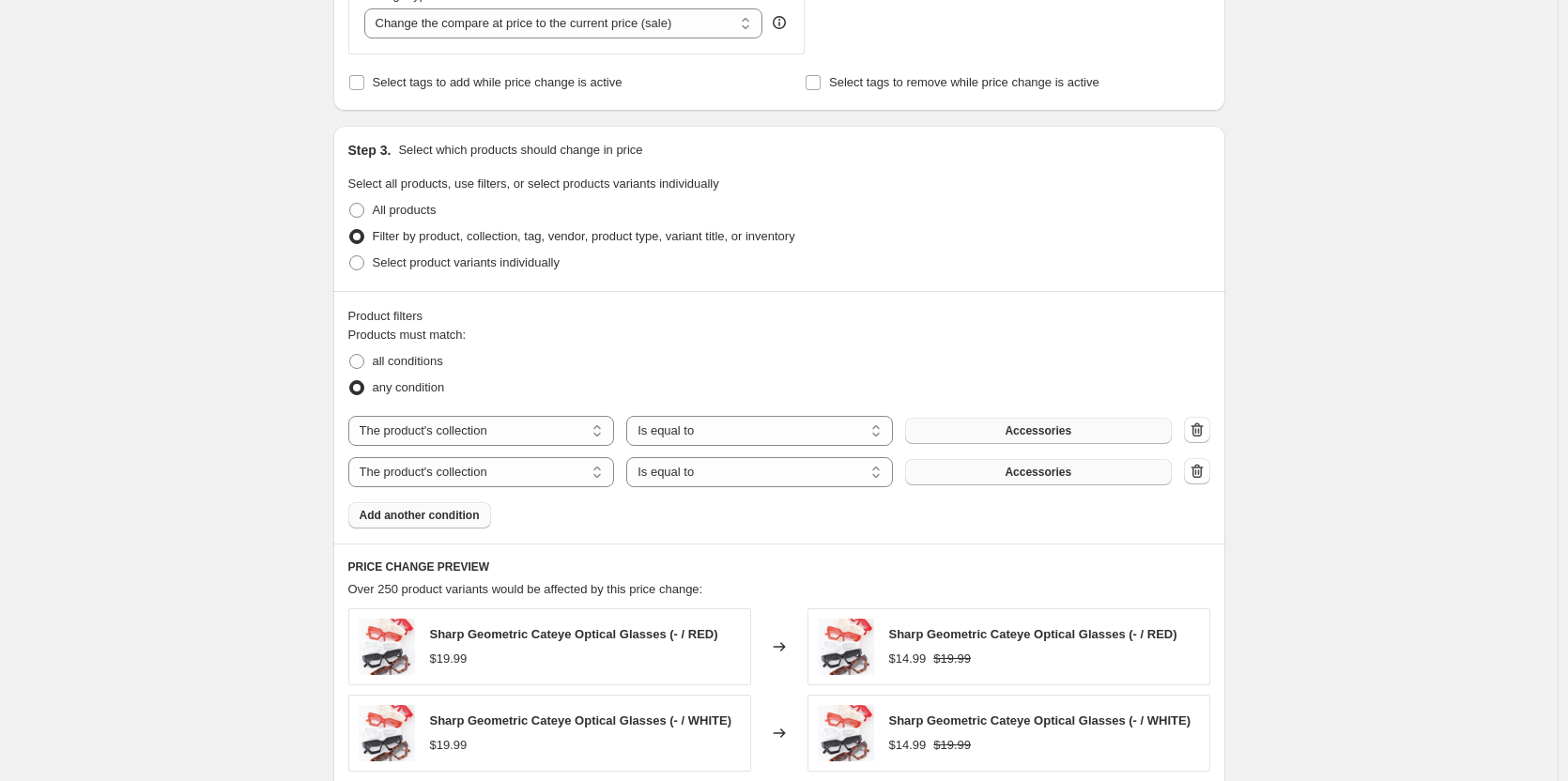
click at [1029, 479] on span "Accessories" at bounding box center [1037, 473] width 66 height 15
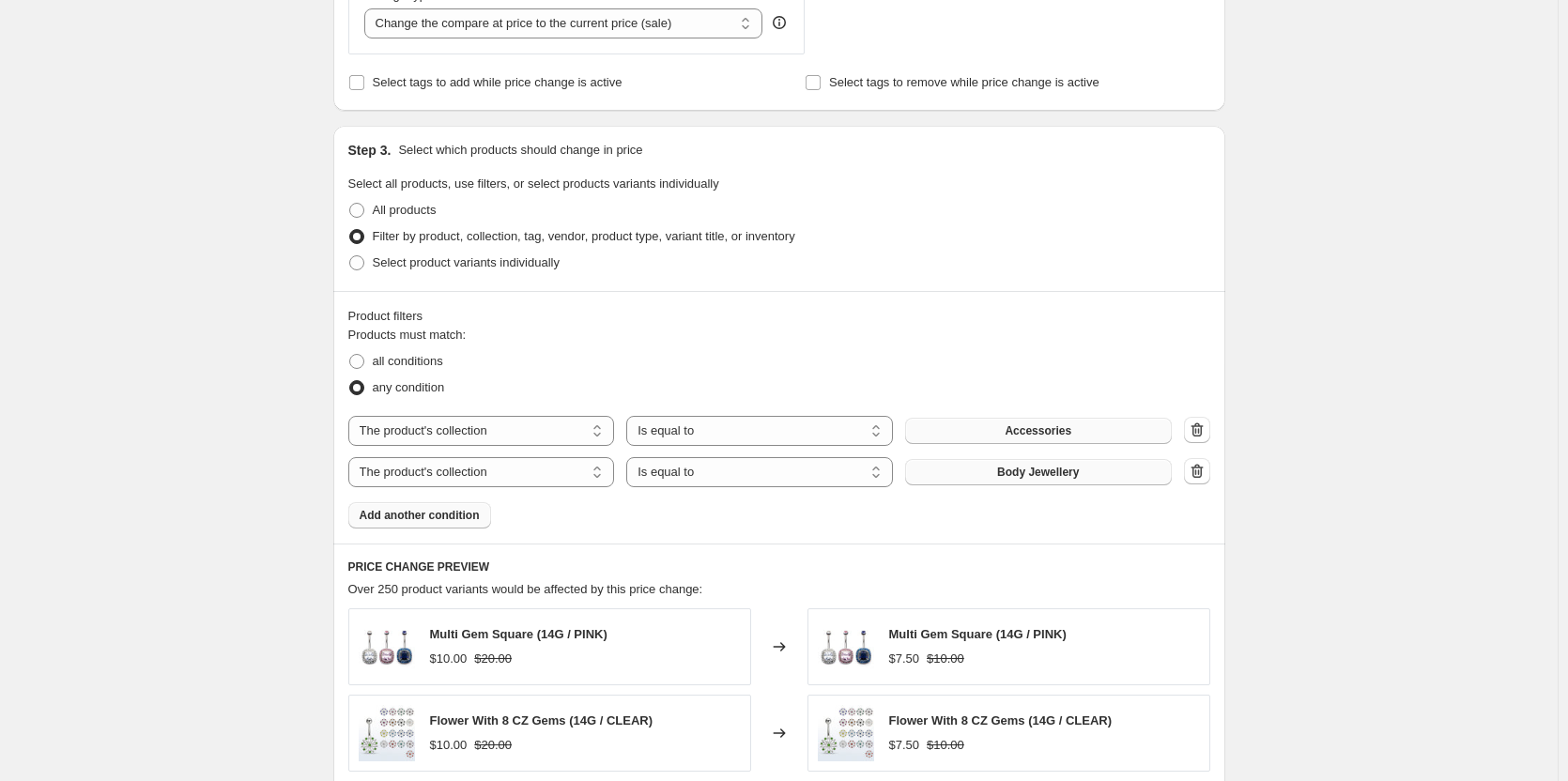
click at [415, 520] on span "Add another condition" at bounding box center [419, 515] width 120 height 15
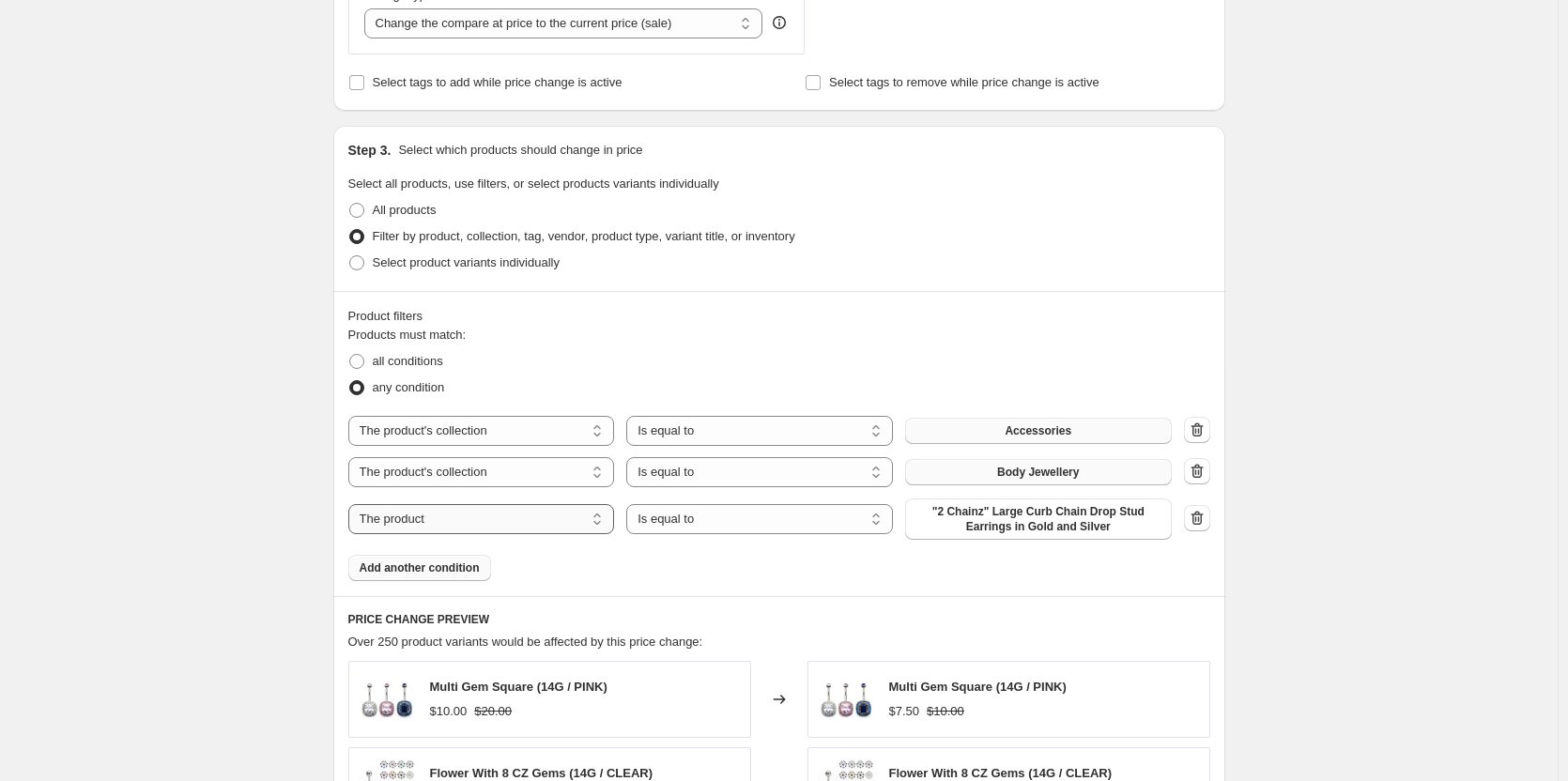
click at [446, 529] on select "The product The product's collection The product's tag The product's vendor The…" at bounding box center [482, 519] width 267 height 30
select select "collection"
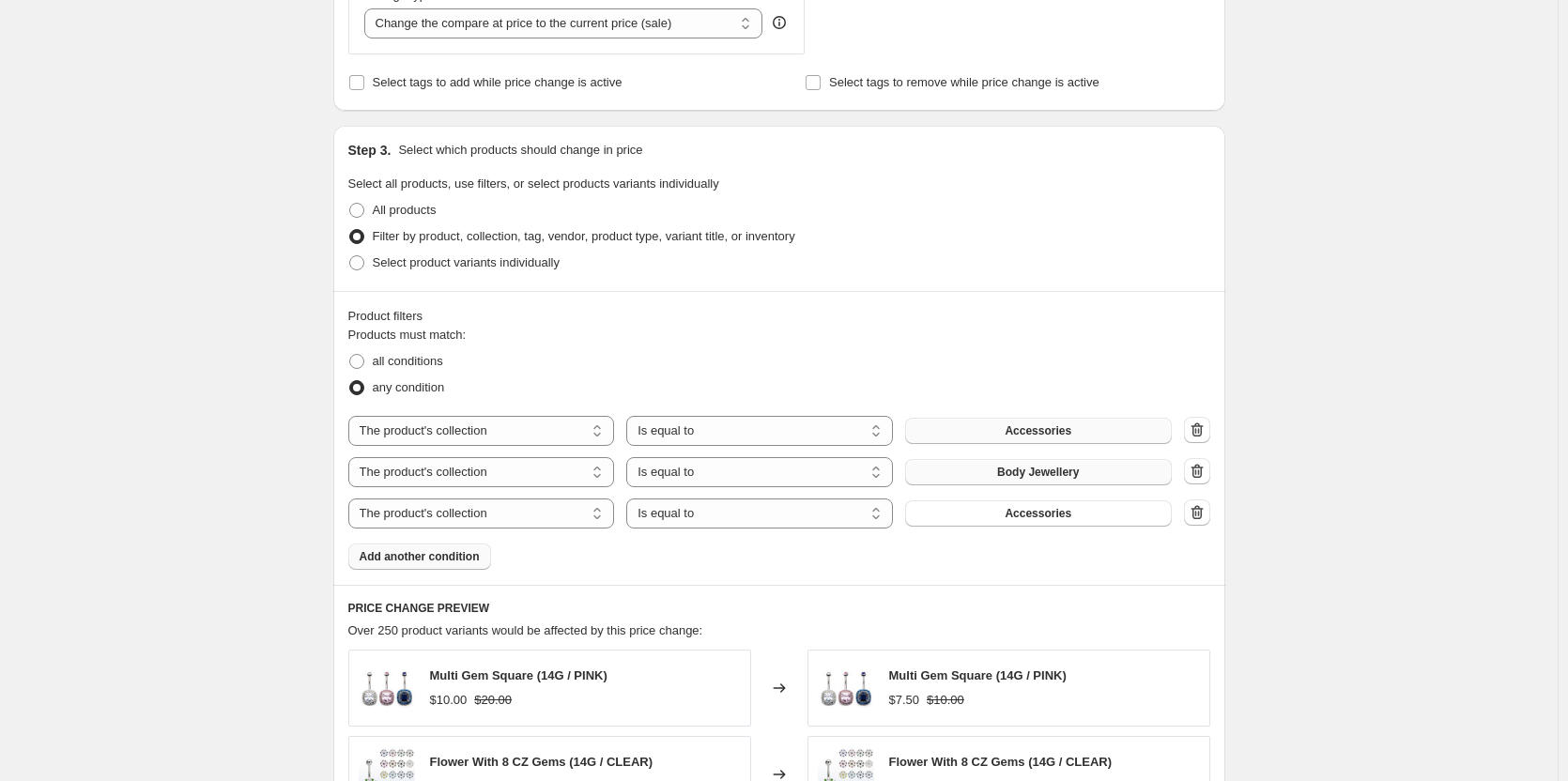
click at [1045, 517] on span "Accessories" at bounding box center [1037, 513] width 66 height 15
click at [432, 564] on span "Add another condition" at bounding box center [419, 557] width 120 height 15
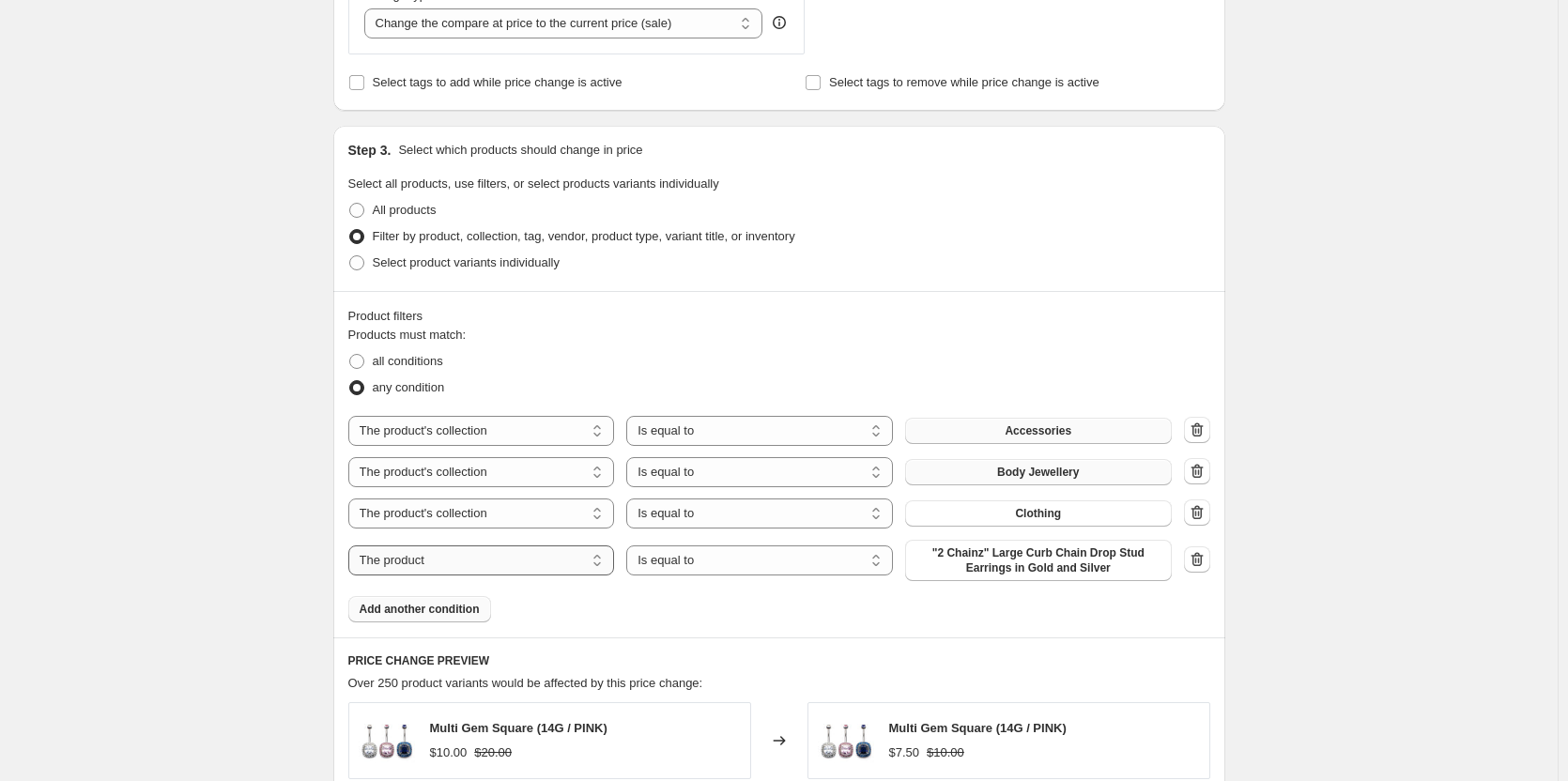
click at [501, 559] on select "The product The product's collection The product's tag The product's vendor The…" at bounding box center [482, 560] width 267 height 30
select select "collection"
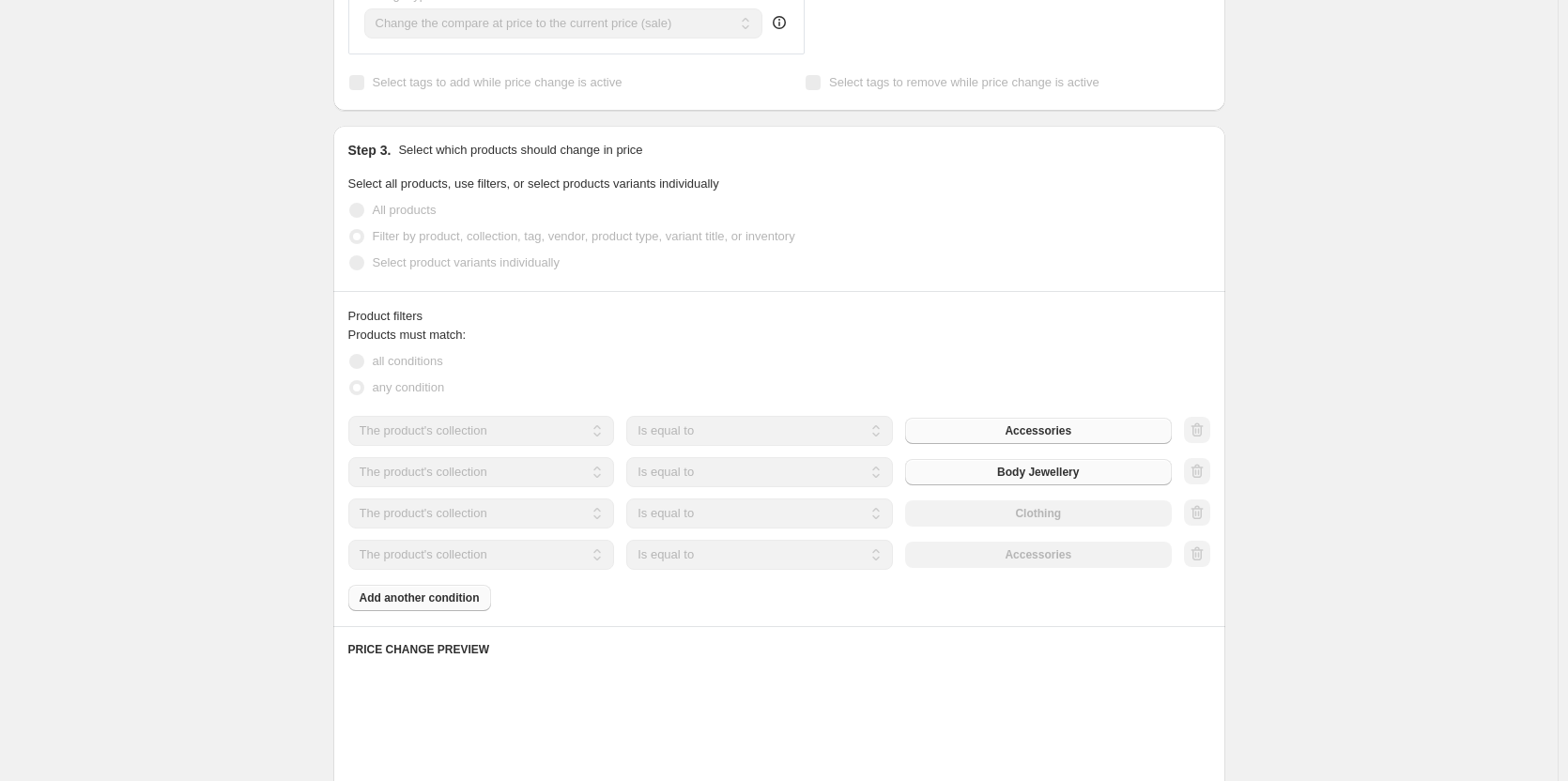
click at [1019, 566] on div "The product The product's collection The product's tag The product's vendor The…" at bounding box center [760, 555] width 823 height 30
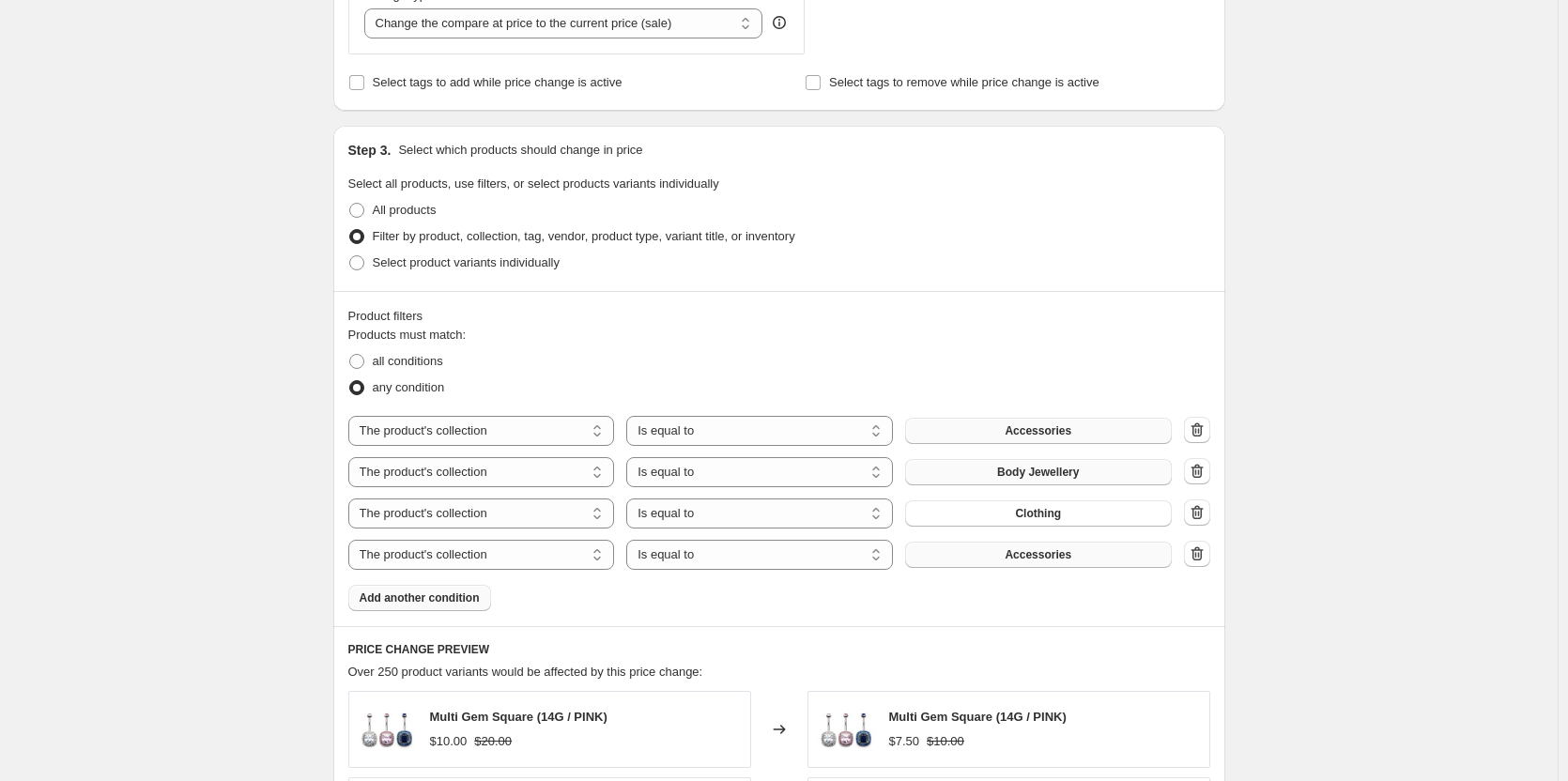
click at [1010, 560] on button "Accessories" at bounding box center [1038, 555] width 267 height 26
click at [444, 598] on span "Add another condition" at bounding box center [419, 598] width 120 height 15
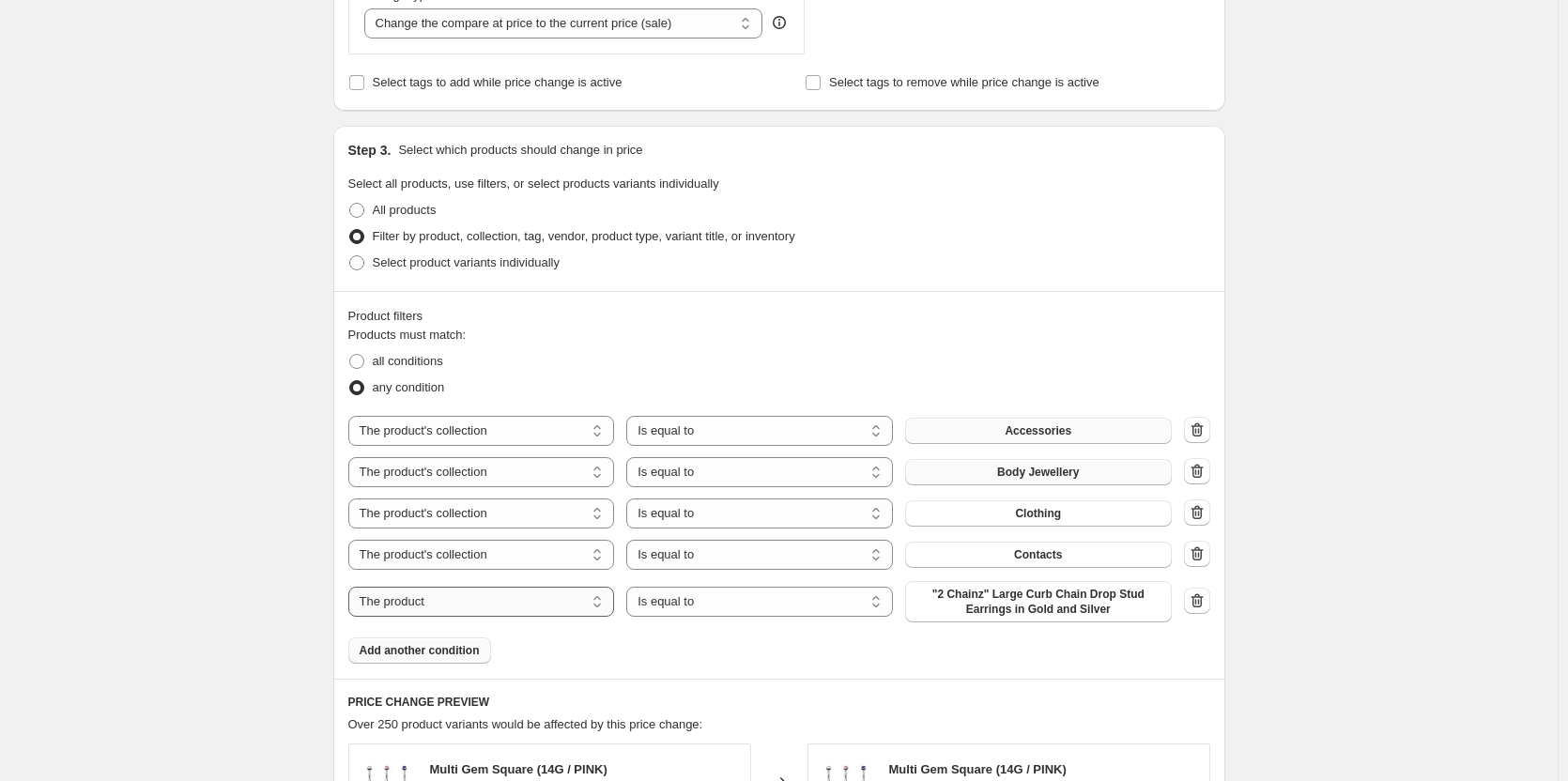
click at [459, 610] on select "The product The product's collection The product's tag The product's vendor The…" at bounding box center [482, 601] width 267 height 30
select select "collection"
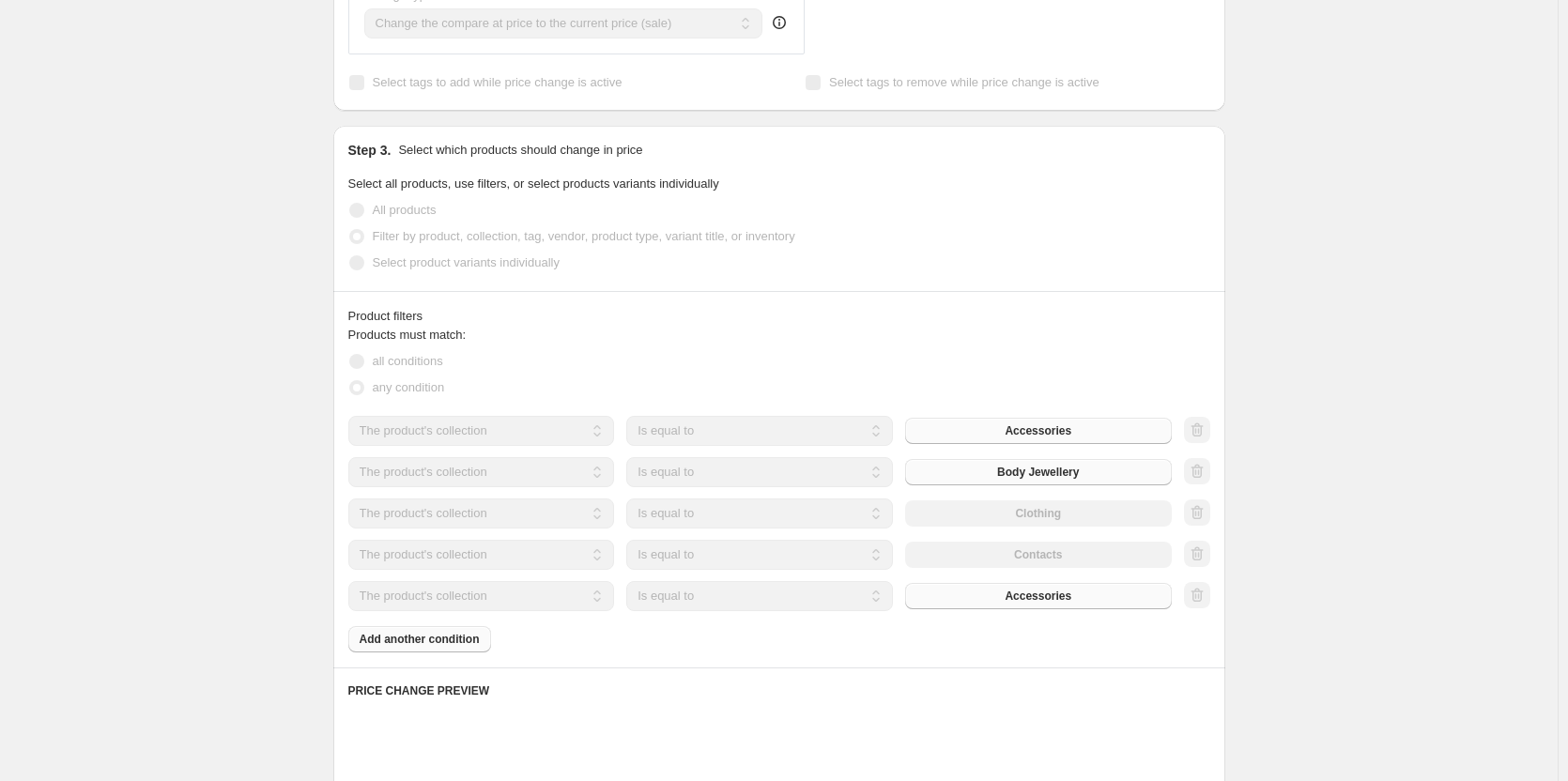
click at [999, 589] on button "Accessories" at bounding box center [1038, 595] width 267 height 26
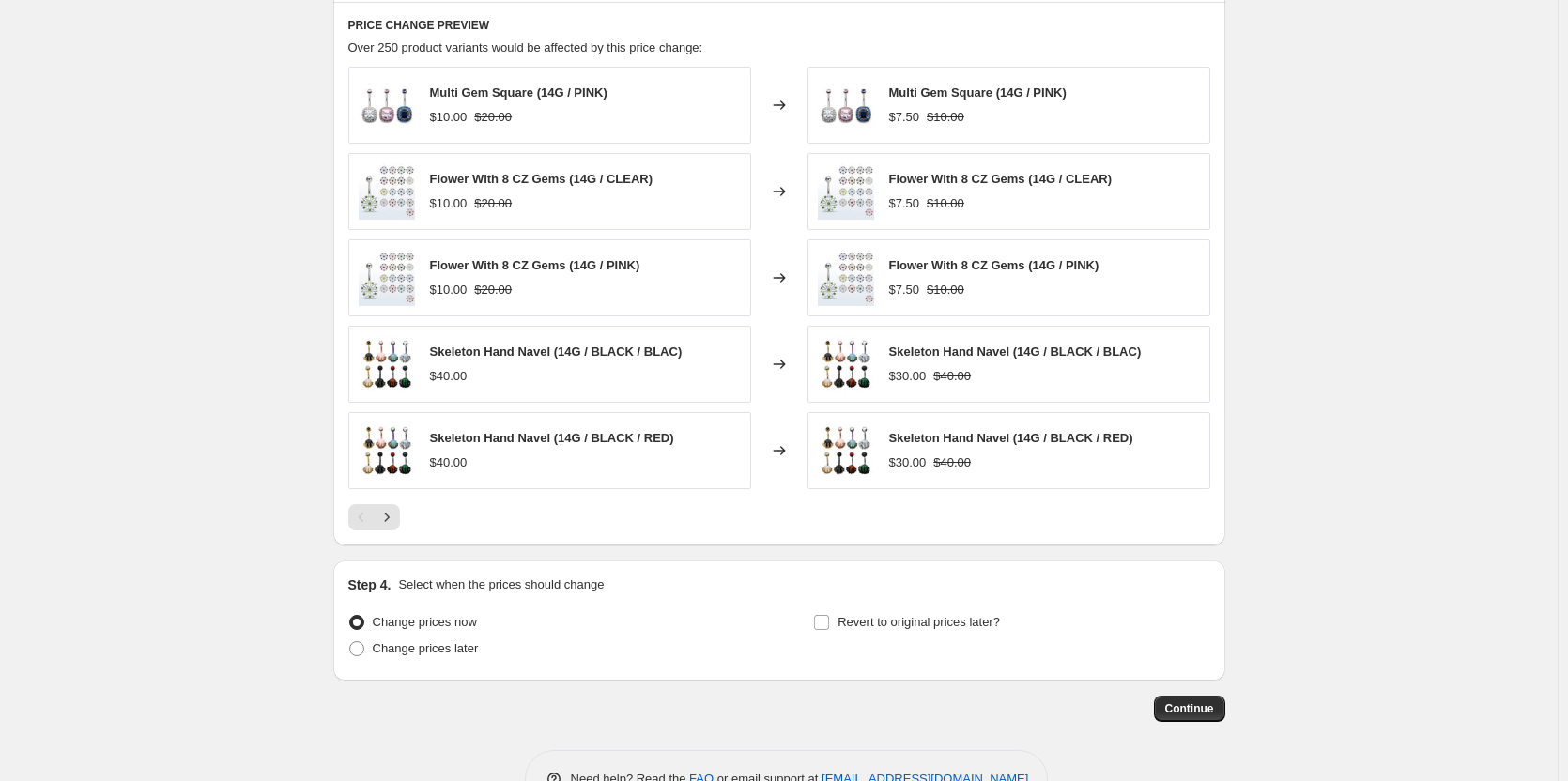
scroll to position [1473, 0]
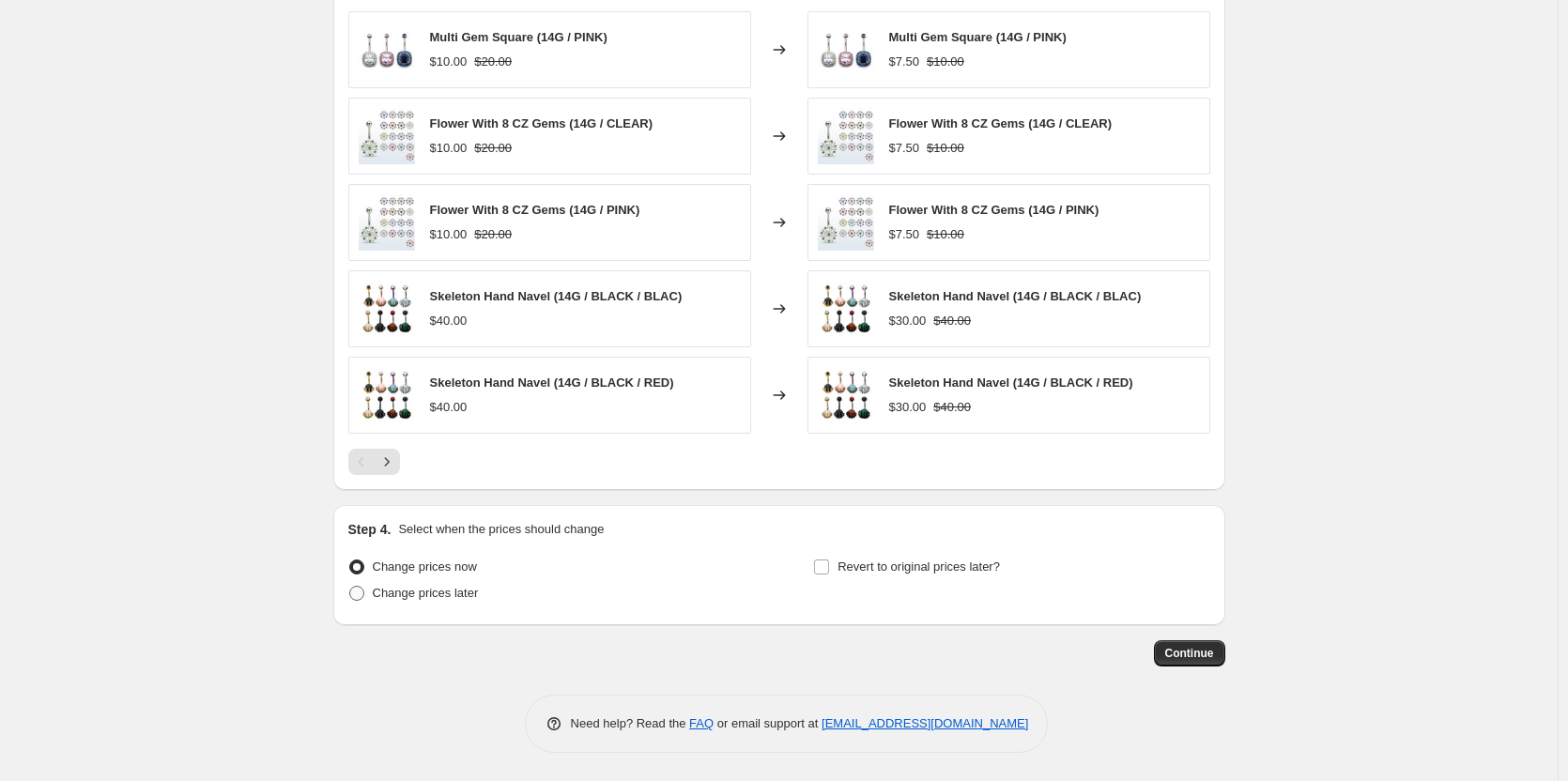
click at [455, 594] on span "Change prices later" at bounding box center [426, 592] width 106 height 14
click at [351, 586] on input "Change prices later" at bounding box center [350, 586] width 1 height 1
radio input "true"
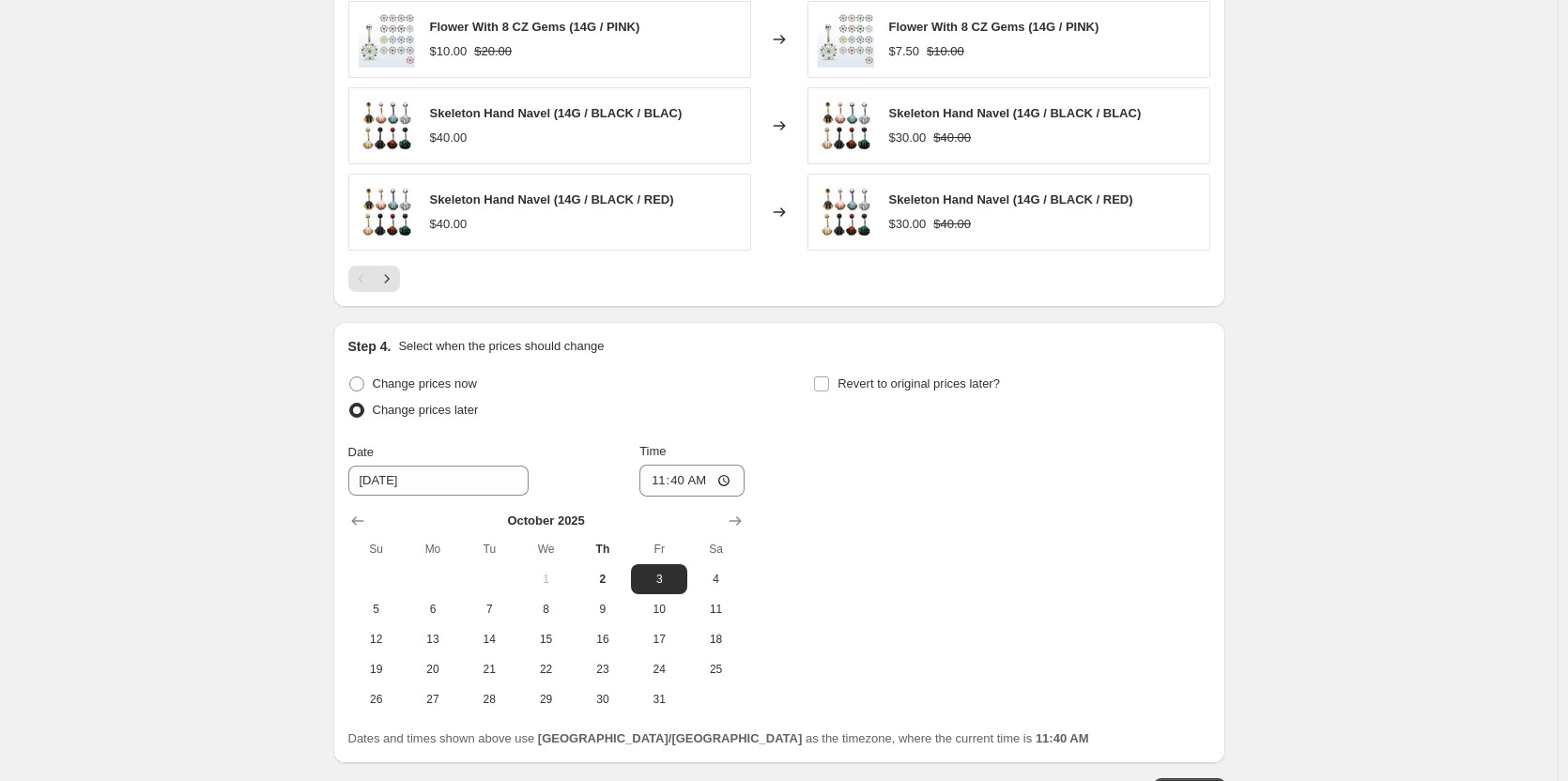
scroll to position [1661, 0]
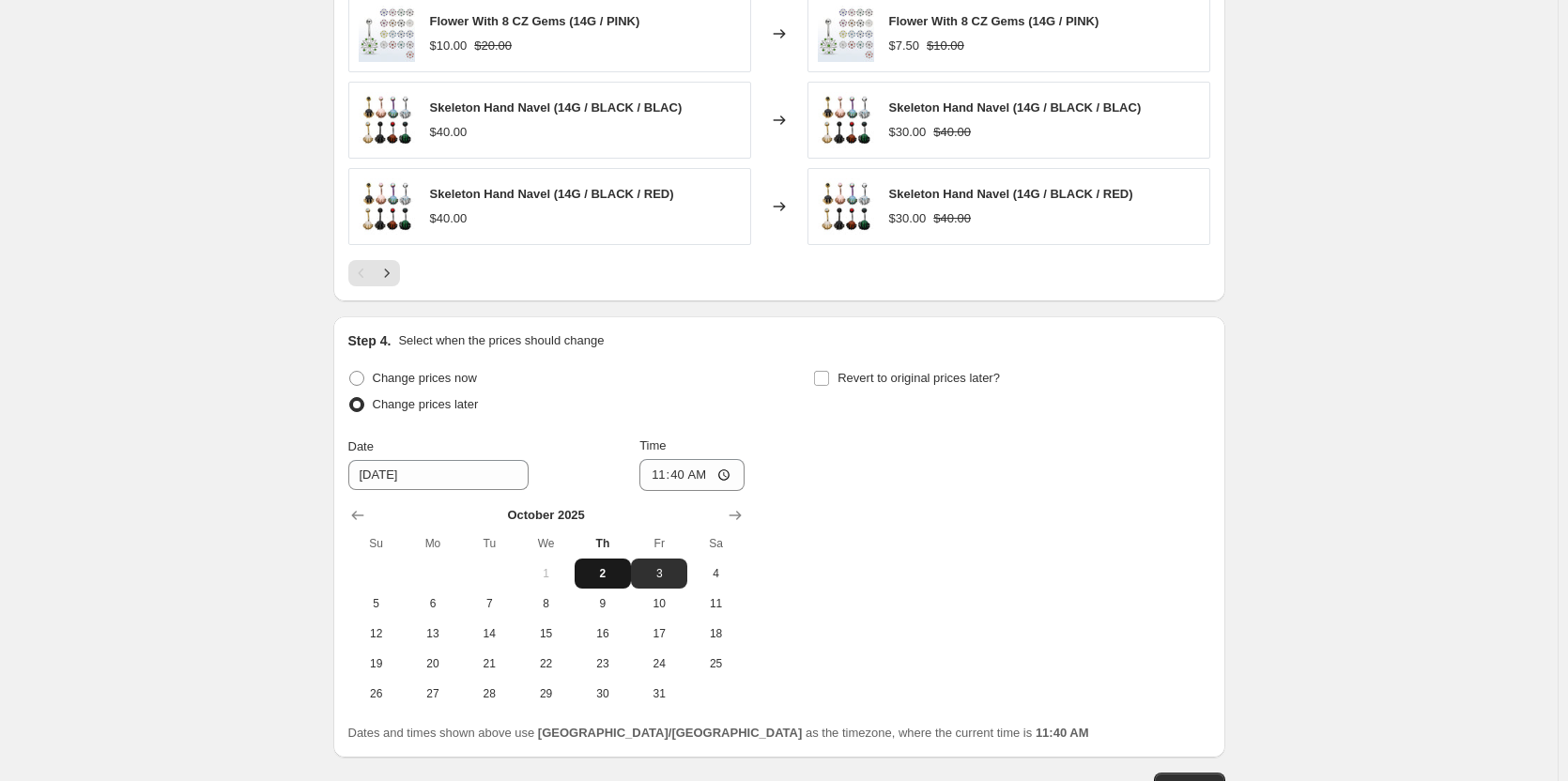
click at [619, 579] on span "2" at bounding box center [602, 574] width 41 height 15
type input "[DATE]"
click at [658, 478] on input "11:40" at bounding box center [692, 475] width 105 height 32
click at [726, 474] on input "11:40" at bounding box center [692, 475] width 105 height 32
click at [925, 529] on div "Change prices now Change prices later Date [DATE] Time 12:56 [DATE] Su Mo Tu We…" at bounding box center [779, 536] width 862 height 344
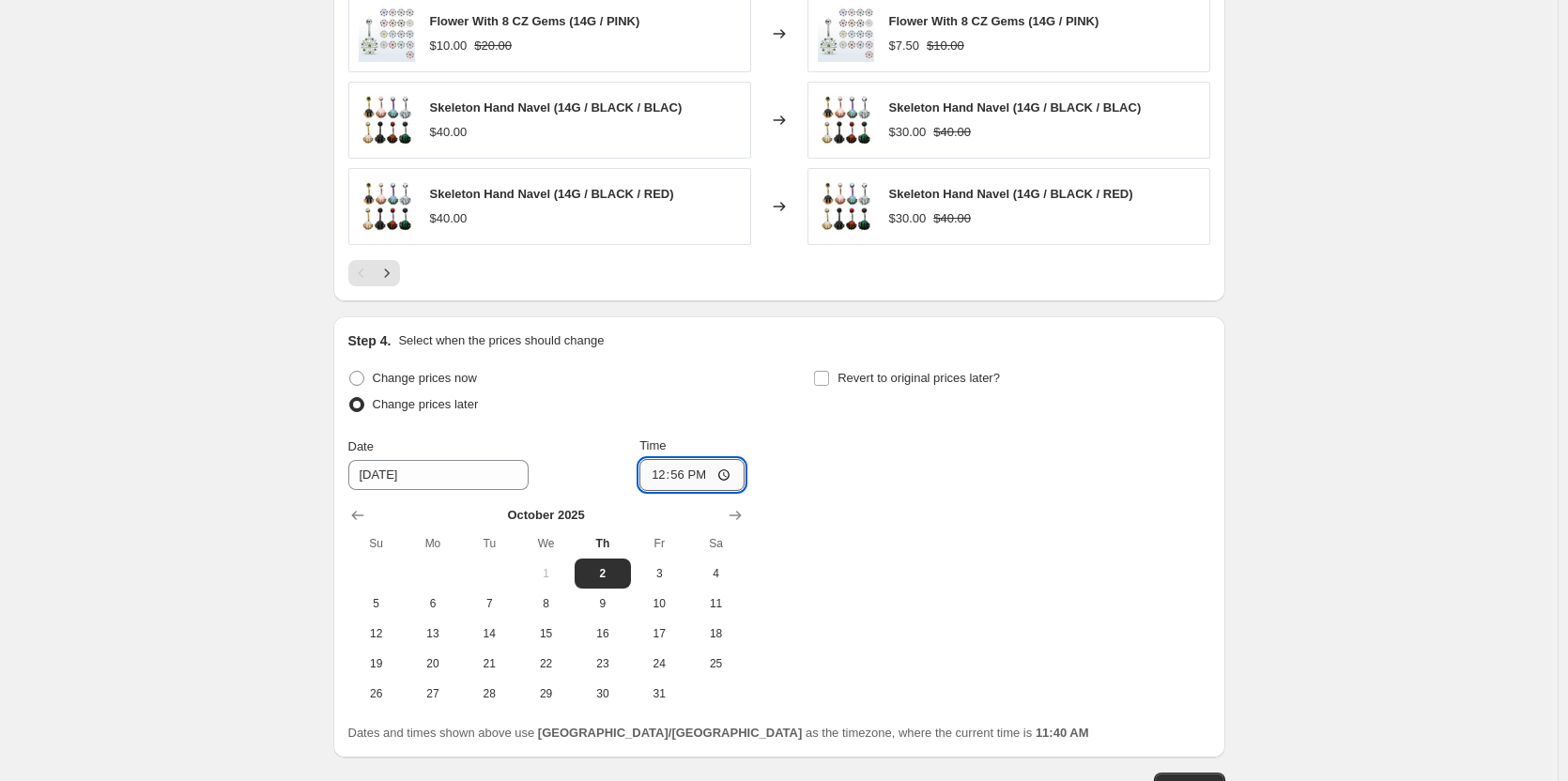
click at [693, 478] on input "12:56" at bounding box center [692, 475] width 105 height 32
click at [681, 477] on input "12:56" at bounding box center [692, 475] width 105 height 32
click at [726, 477] on input "12:56" at bounding box center [692, 475] width 105 height 32
type input "12:55"
click at [955, 551] on div "Change prices now Change prices later Date [DATE] Time 12:55 [DATE] Su Mo Tu We…" at bounding box center [779, 536] width 862 height 344
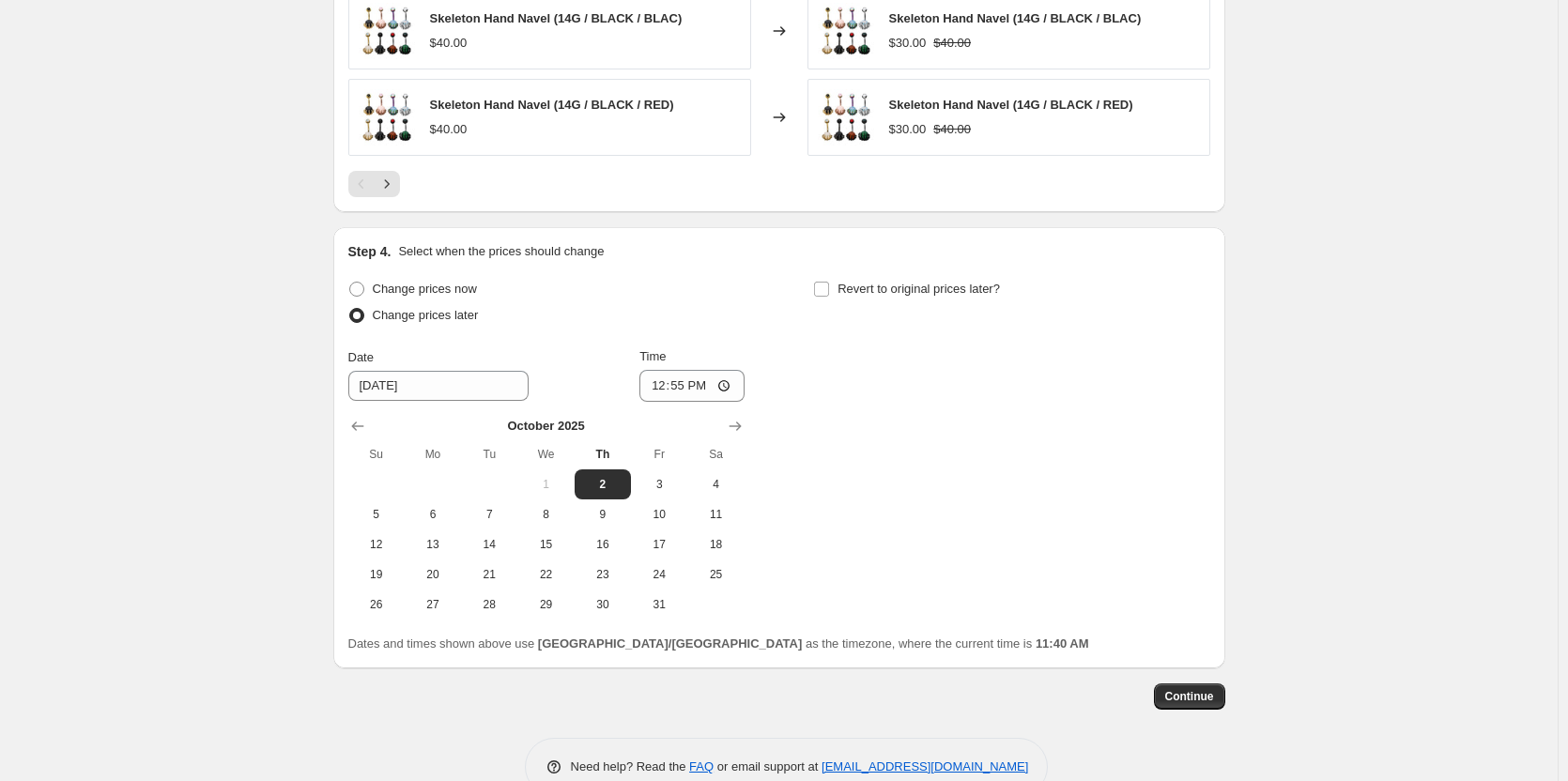
scroll to position [1755, 0]
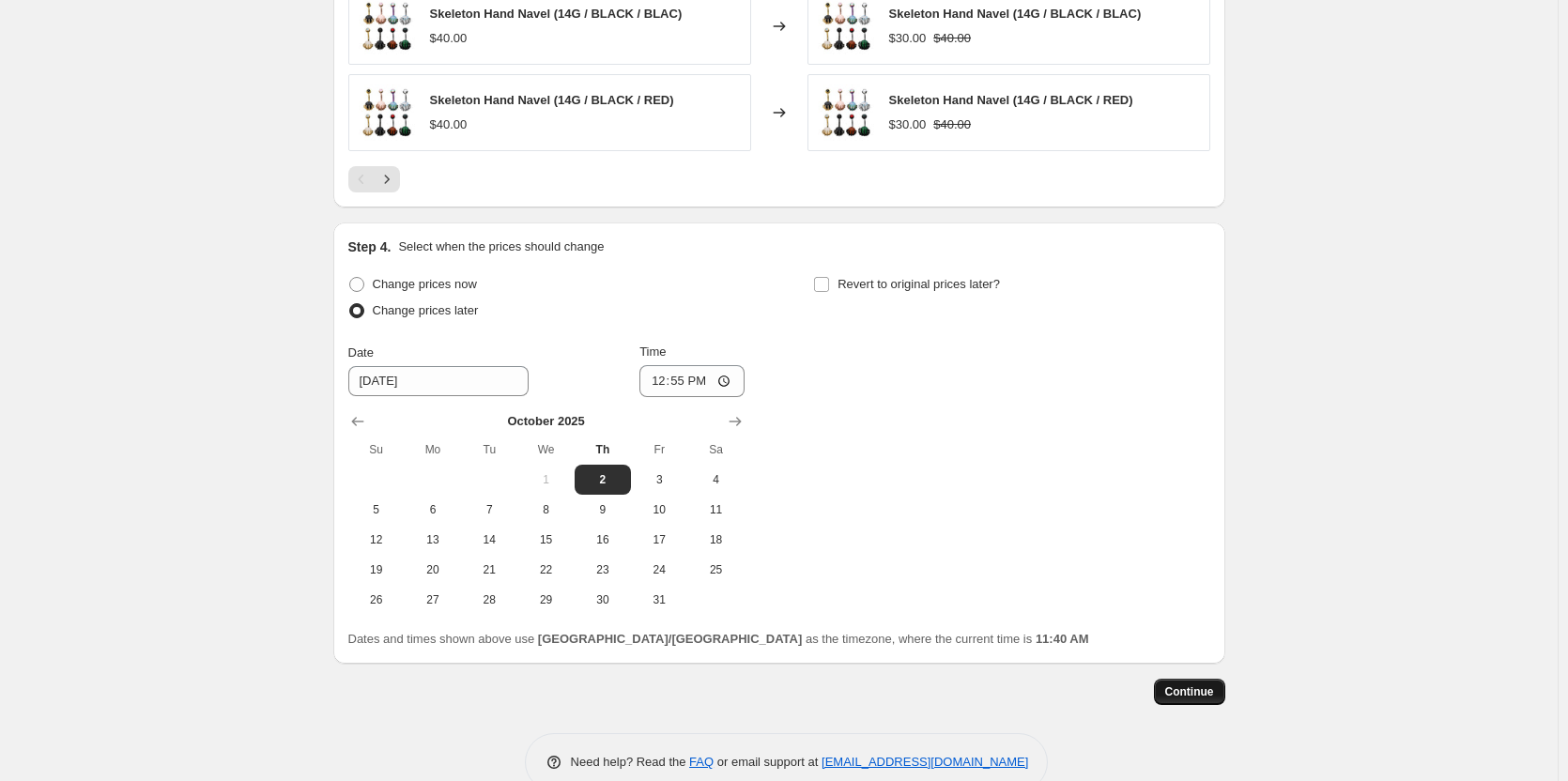
click at [1202, 689] on span "Continue" at bounding box center [1189, 692] width 49 height 15
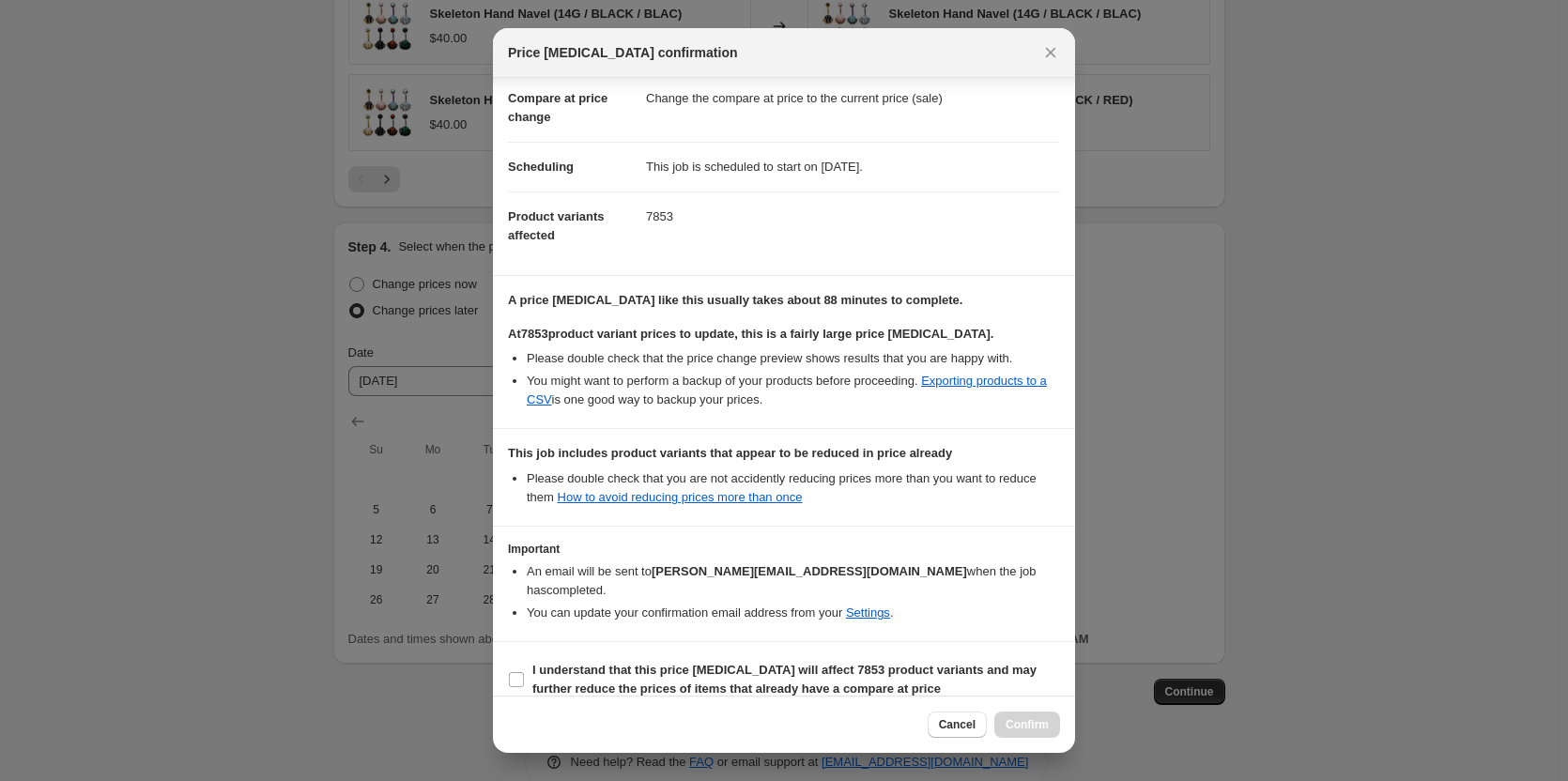
scroll to position [91, 0]
click at [513, 669] on input "I understand that this price [MEDICAL_DATA] will affect 7853 product variants a…" at bounding box center [516, 677] width 15 height 15
checkbox input "true"
click at [1032, 725] on span "Confirm" at bounding box center [1027, 725] width 43 height 15
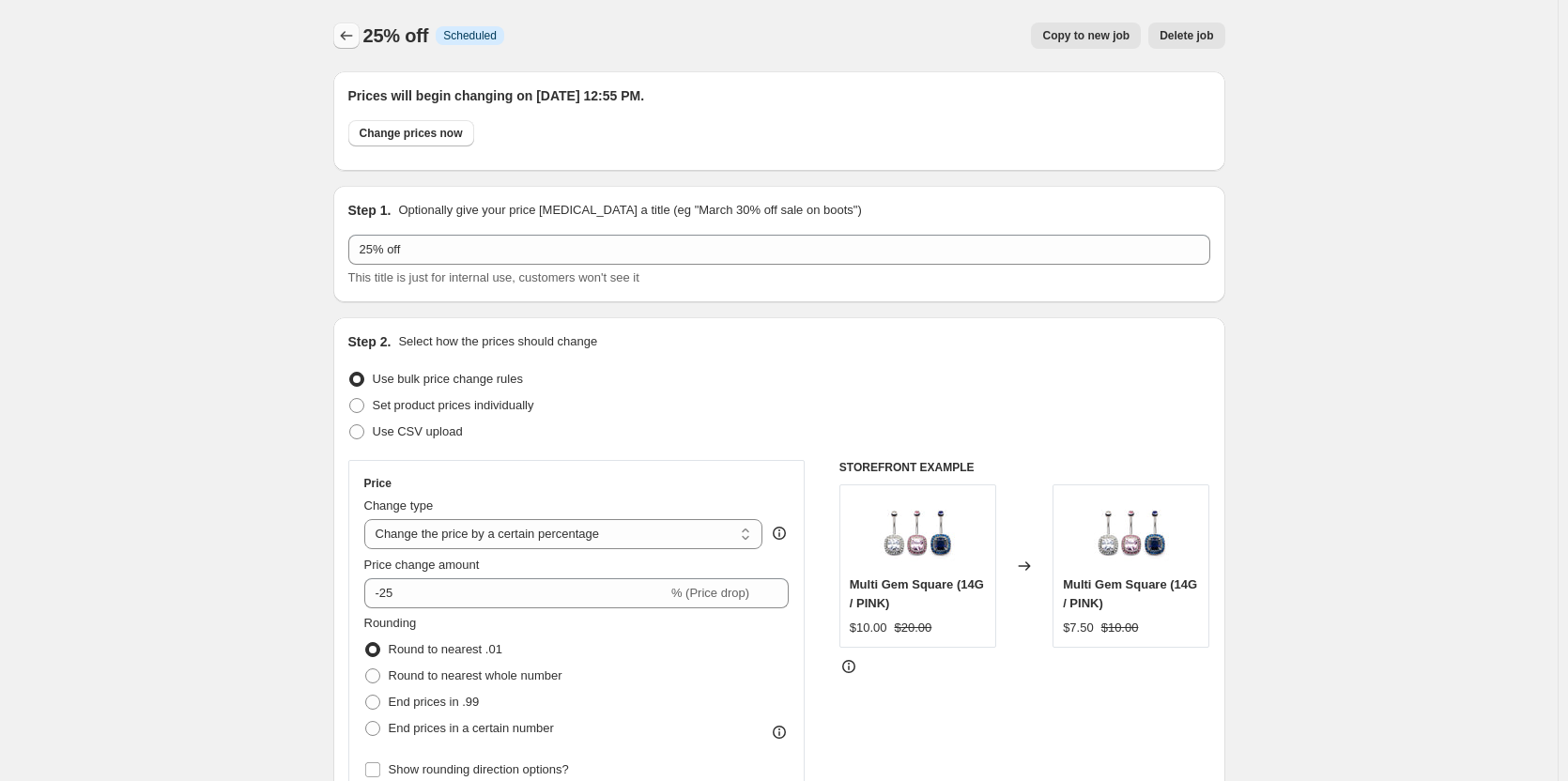
click at [347, 41] on icon "Price change jobs" at bounding box center [346, 35] width 18 height 18
